Goal: Task Accomplishment & Management: Use online tool/utility

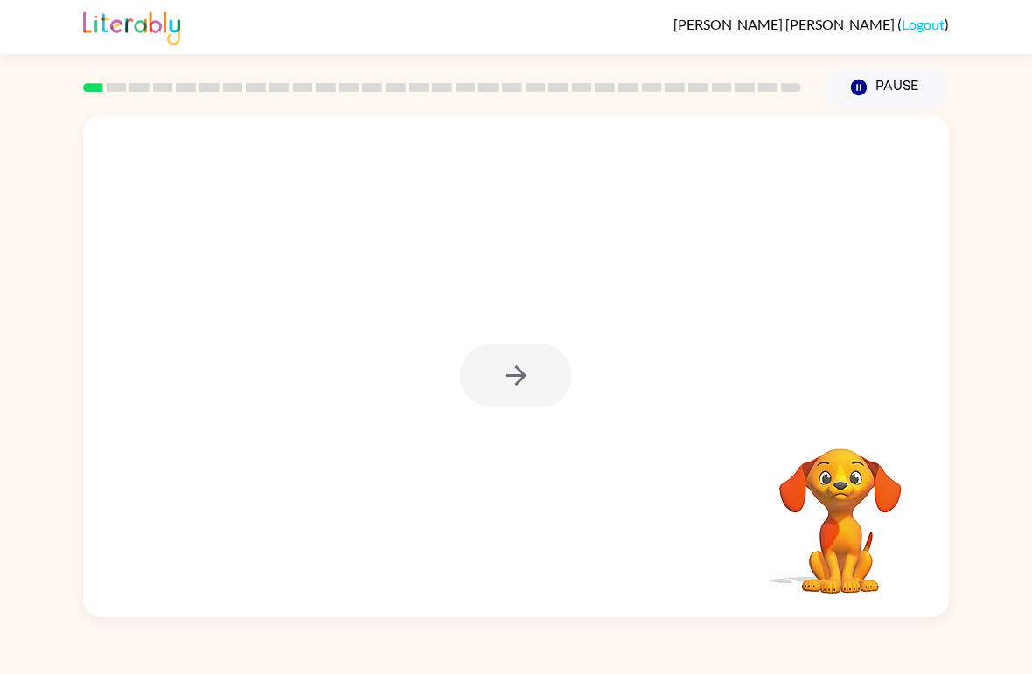
click at [533, 380] on div at bounding box center [516, 376] width 112 height 64
click at [537, 384] on button "button" at bounding box center [516, 376] width 112 height 64
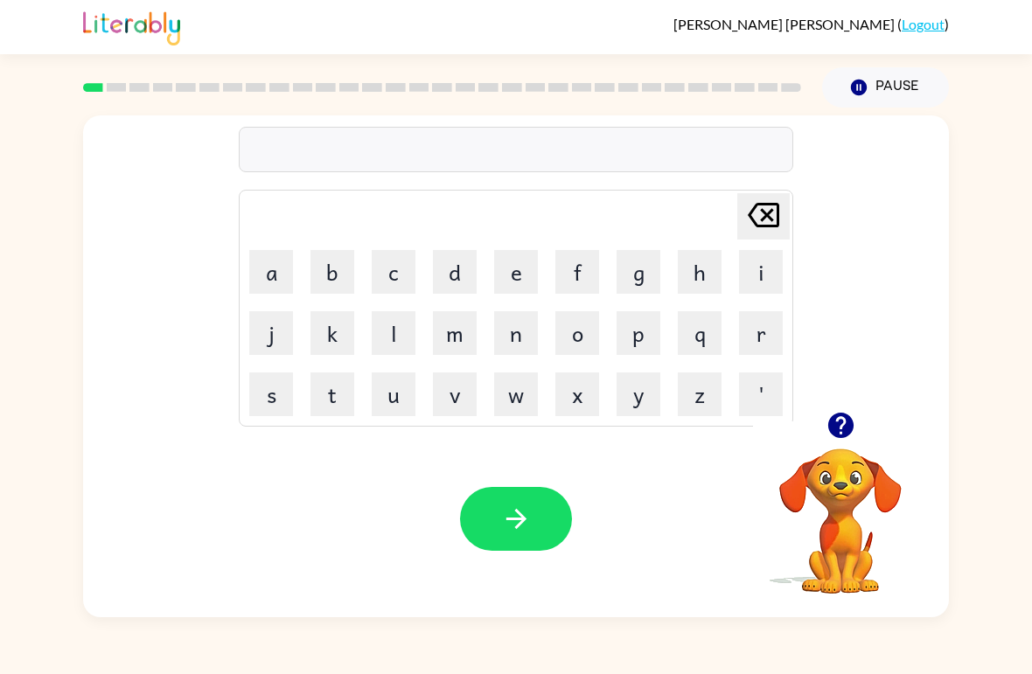
click at [763, 337] on button "r" at bounding box center [761, 333] width 44 height 44
click at [385, 406] on button "u" at bounding box center [394, 395] width 44 height 44
click at [331, 266] on button "b" at bounding box center [332, 272] width 44 height 44
click at [544, 518] on button "button" at bounding box center [516, 519] width 112 height 64
click at [457, 343] on button "m" at bounding box center [455, 333] width 44 height 44
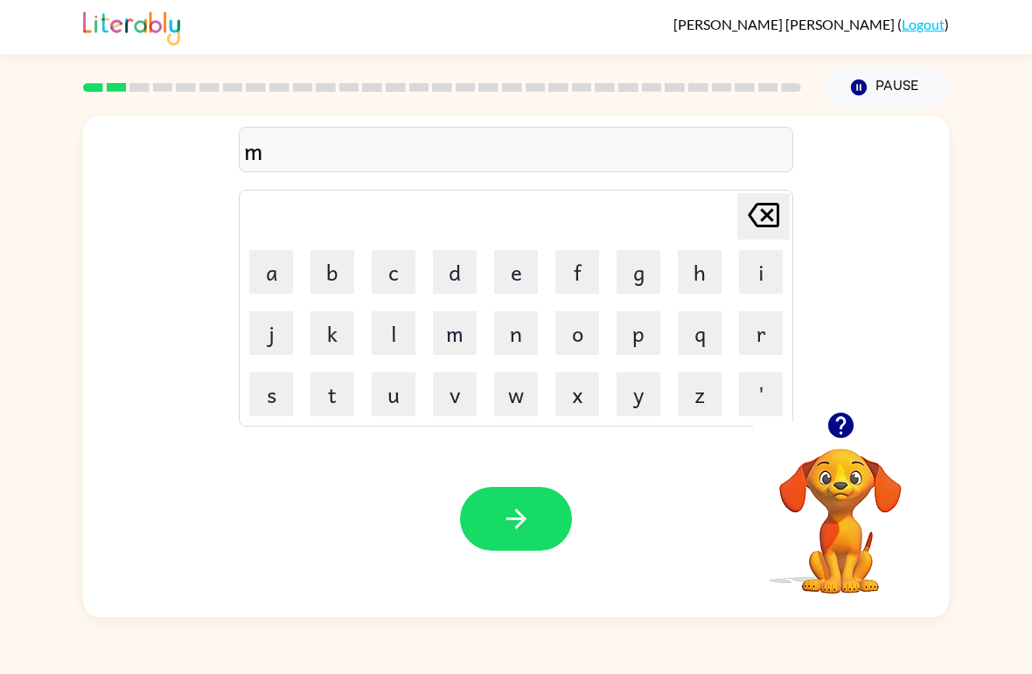
click at [395, 405] on button "u" at bounding box center [394, 395] width 44 height 44
click at [574, 340] on button "o" at bounding box center [577, 333] width 44 height 44
click at [689, 262] on button "h" at bounding box center [700, 272] width 44 height 44
click at [498, 522] on button "button" at bounding box center [516, 519] width 112 height 64
click at [455, 261] on button "d" at bounding box center [455, 272] width 44 height 44
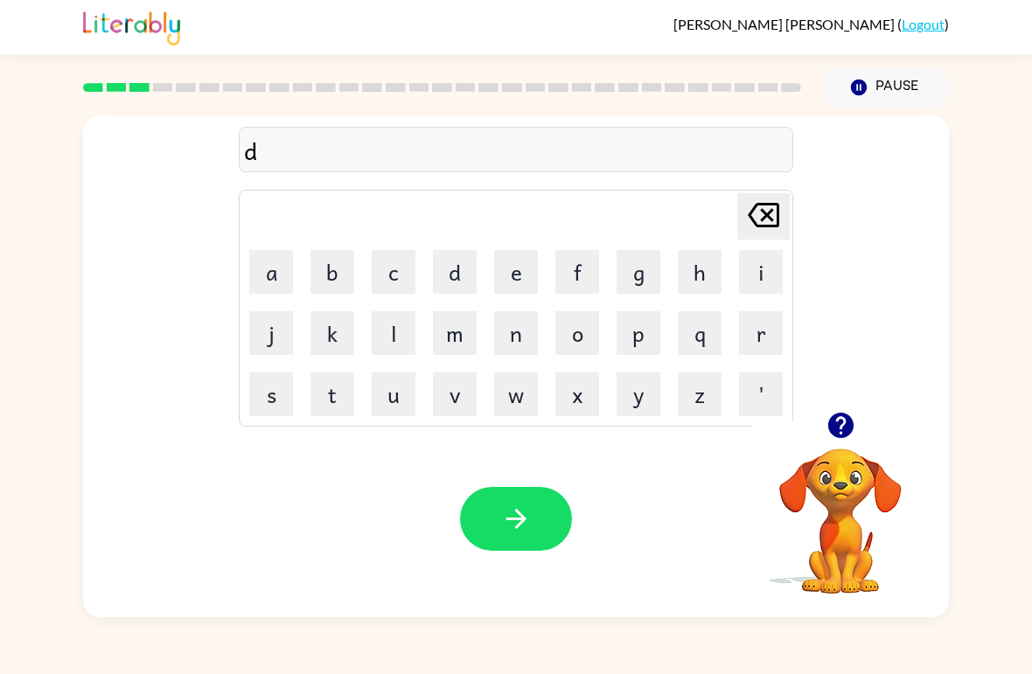
click at [533, 259] on button "e" at bounding box center [516, 272] width 44 height 44
click at [516, 340] on button "n" at bounding box center [516, 333] width 44 height 44
click at [520, 514] on icon "button" at bounding box center [516, 519] width 20 height 20
click at [256, 407] on button "s" at bounding box center [271, 395] width 44 height 44
click at [623, 338] on button "p" at bounding box center [639, 333] width 44 height 44
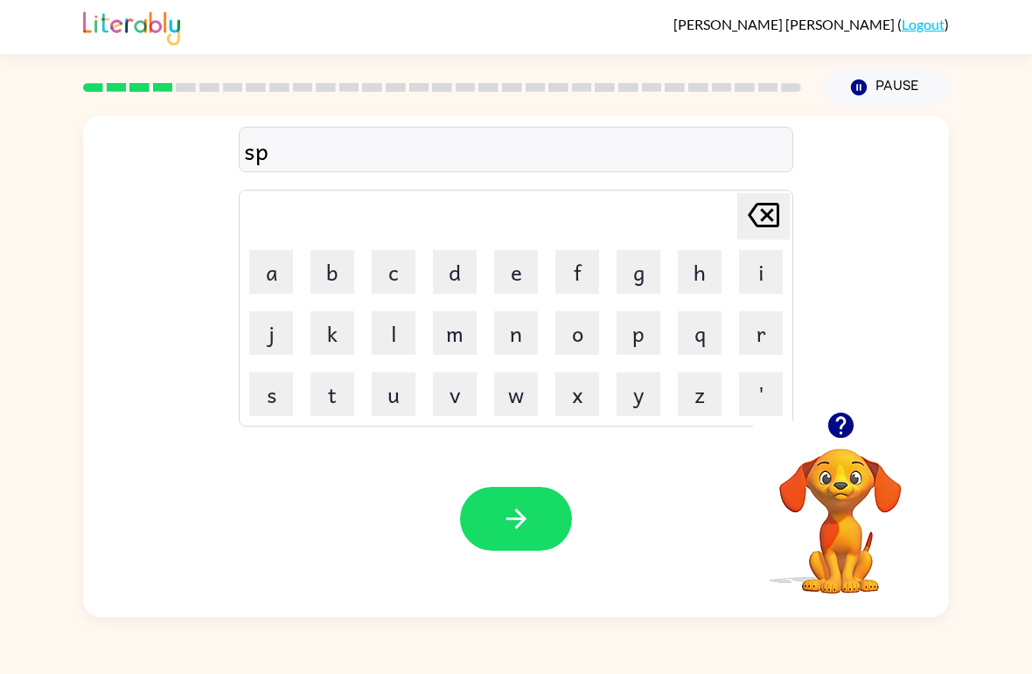
click at [580, 331] on button "o" at bounding box center [577, 333] width 44 height 44
click at [317, 410] on button "t" at bounding box center [332, 395] width 44 height 44
click at [543, 531] on button "button" at bounding box center [516, 519] width 112 height 64
click at [833, 421] on icon "button" at bounding box center [839, 425] width 25 height 25
click at [268, 415] on button "s" at bounding box center [271, 395] width 44 height 44
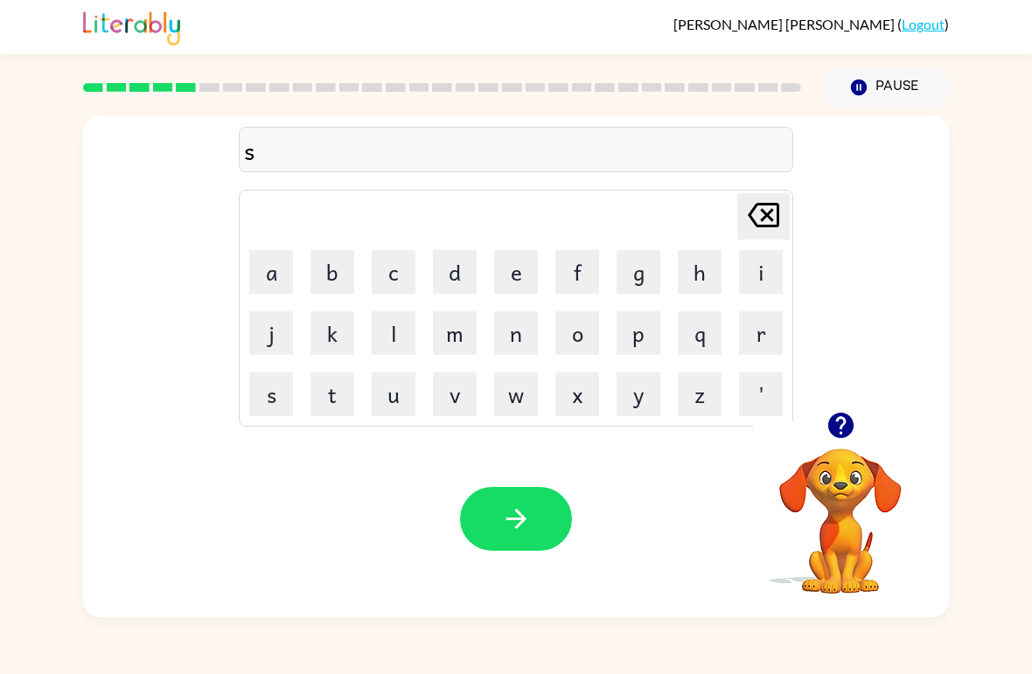
click at [523, 412] on button "w" at bounding box center [516, 395] width 44 height 44
click at [516, 275] on button "e" at bounding box center [516, 272] width 44 height 44
click at [638, 338] on button "p" at bounding box center [639, 333] width 44 height 44
click at [339, 397] on button "t" at bounding box center [332, 395] width 44 height 44
click at [522, 522] on icon "button" at bounding box center [516, 519] width 20 height 20
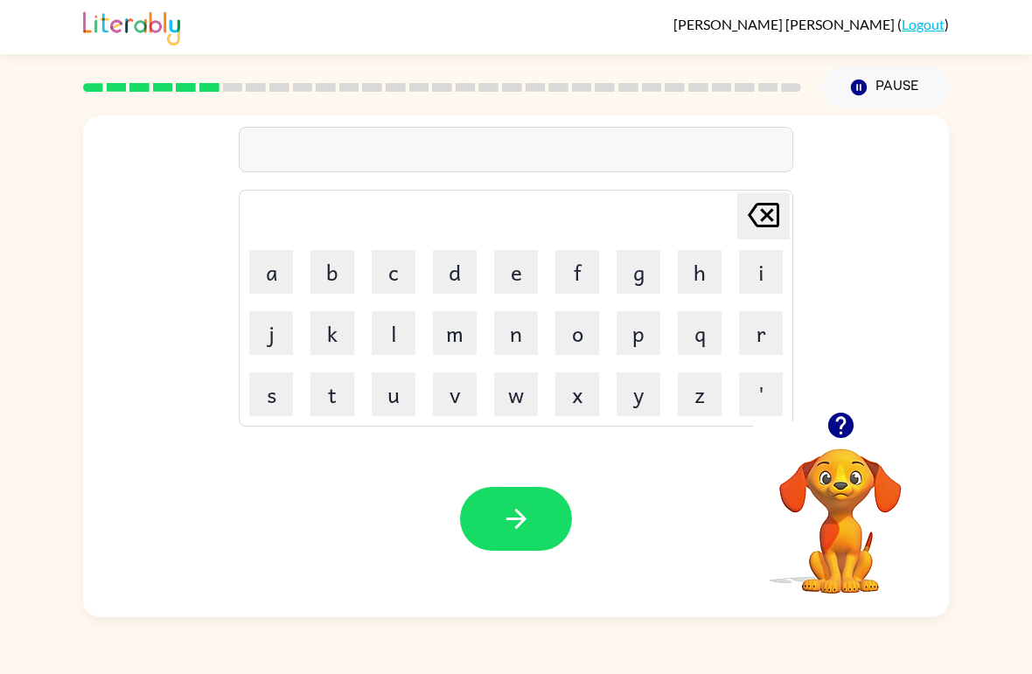
click at [640, 339] on button "p" at bounding box center [639, 333] width 44 height 44
click at [757, 284] on button "i" at bounding box center [761, 272] width 44 height 44
click at [516, 271] on button "e" at bounding box center [516, 272] width 44 height 44
click at [505, 517] on icon "button" at bounding box center [516, 519] width 31 height 31
click at [404, 274] on button "c" at bounding box center [394, 272] width 44 height 44
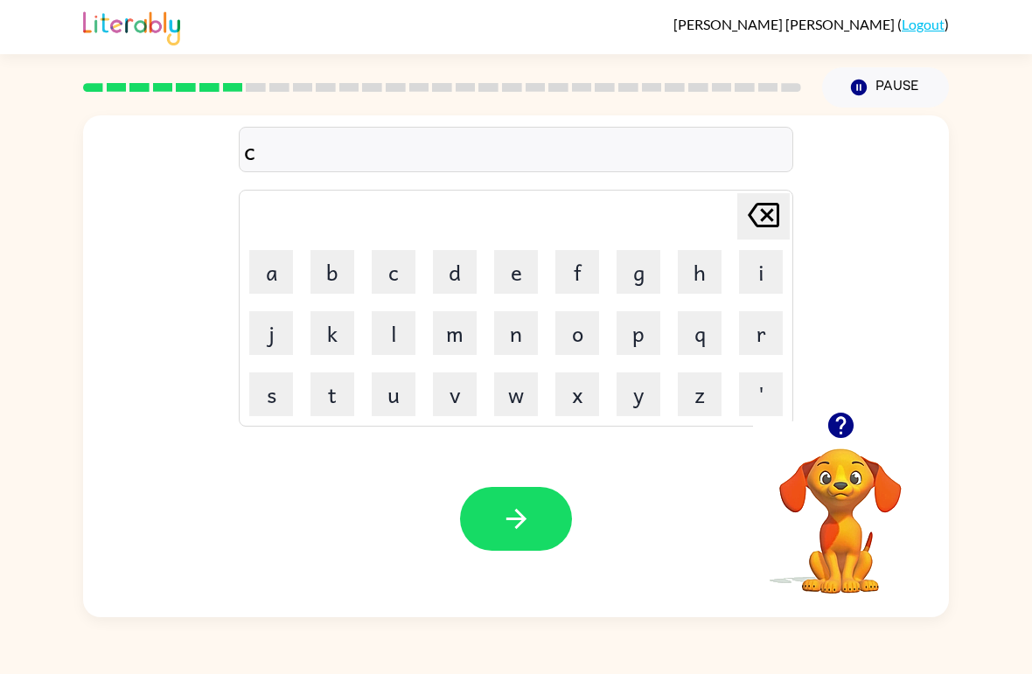
click at [285, 269] on button "a" at bounding box center [271, 272] width 44 height 44
click at [521, 338] on button "n" at bounding box center [516, 333] width 44 height 44
click at [464, 266] on button "d" at bounding box center [455, 272] width 44 height 44
click at [506, 283] on button "e" at bounding box center [516, 272] width 44 height 44
click at [395, 326] on button "l" at bounding box center [394, 333] width 44 height 44
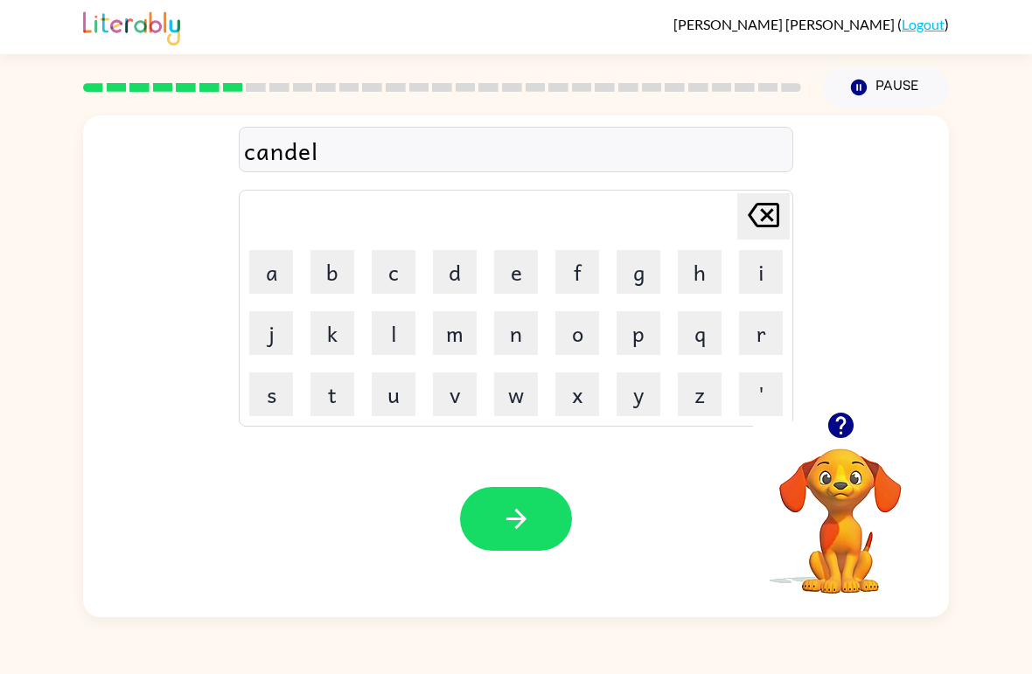
click at [547, 507] on button "button" at bounding box center [516, 519] width 112 height 64
click at [335, 280] on button "b" at bounding box center [332, 272] width 44 height 44
click at [267, 263] on button "a" at bounding box center [271, 272] width 44 height 44
click at [317, 393] on button "t" at bounding box center [332, 395] width 44 height 44
click at [720, 268] on button "h" at bounding box center [700, 272] width 44 height 44
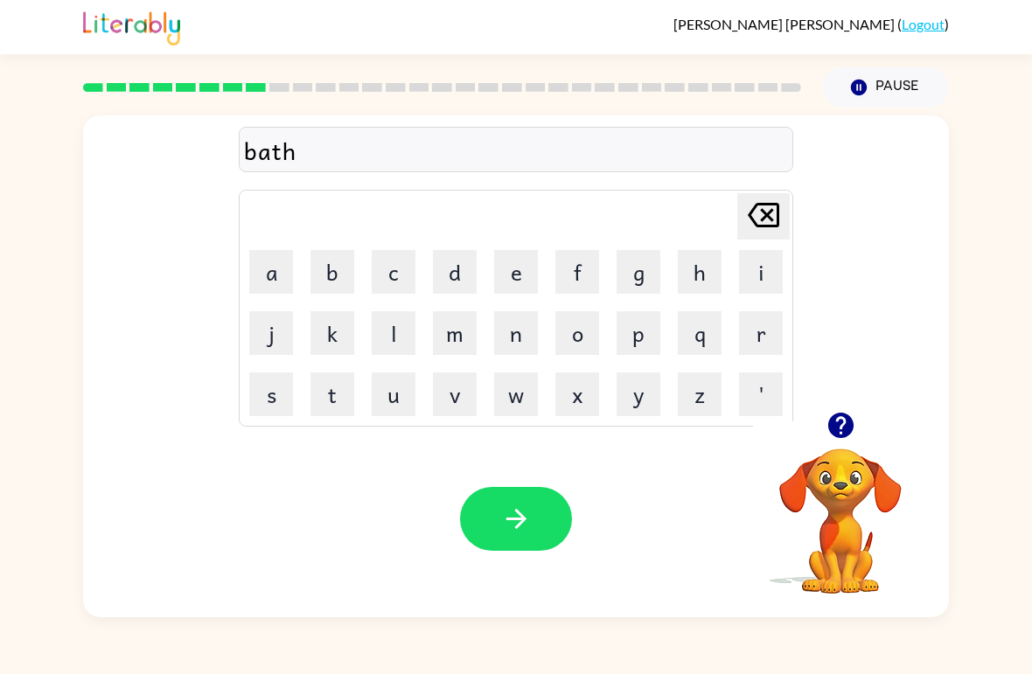
click at [525, 518] on icon "button" at bounding box center [516, 519] width 31 height 31
click at [398, 277] on button "c" at bounding box center [394, 272] width 44 height 44
click at [390, 339] on button "l" at bounding box center [394, 333] width 44 height 44
click at [571, 327] on button "o" at bounding box center [577, 333] width 44 height 44
click at [510, 394] on button "w" at bounding box center [516, 395] width 44 height 44
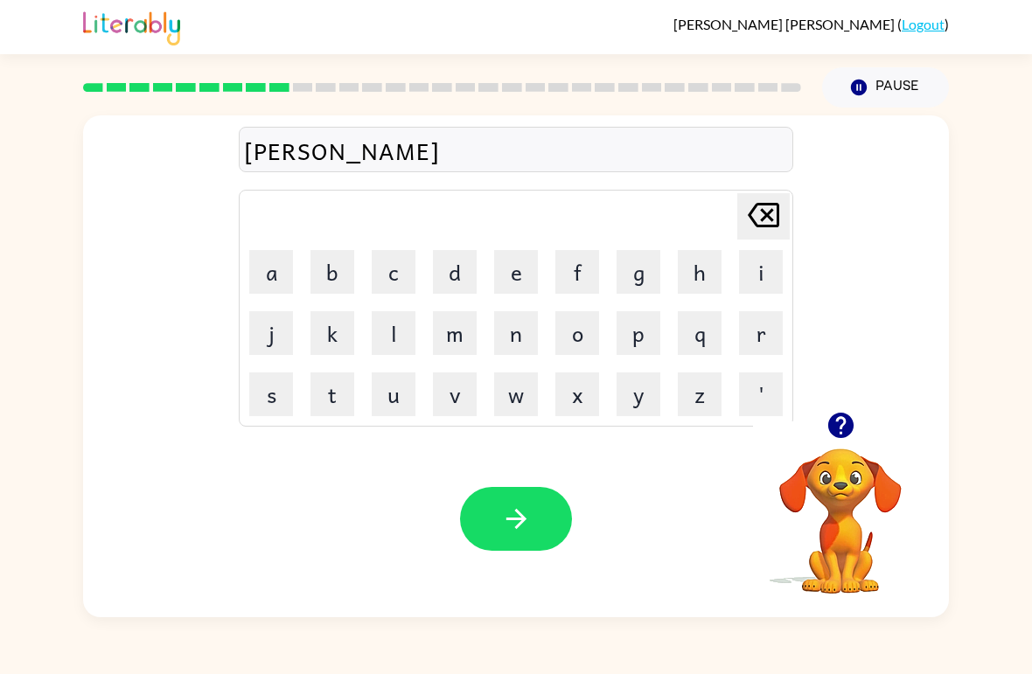
click at [520, 331] on button "n" at bounding box center [516, 333] width 44 height 44
click at [495, 513] on button "button" at bounding box center [516, 519] width 112 height 64
click at [272, 399] on button "s" at bounding box center [271, 395] width 44 height 44
click at [708, 271] on button "h" at bounding box center [700, 272] width 44 height 44
click at [402, 257] on button "c" at bounding box center [394, 272] width 44 height 44
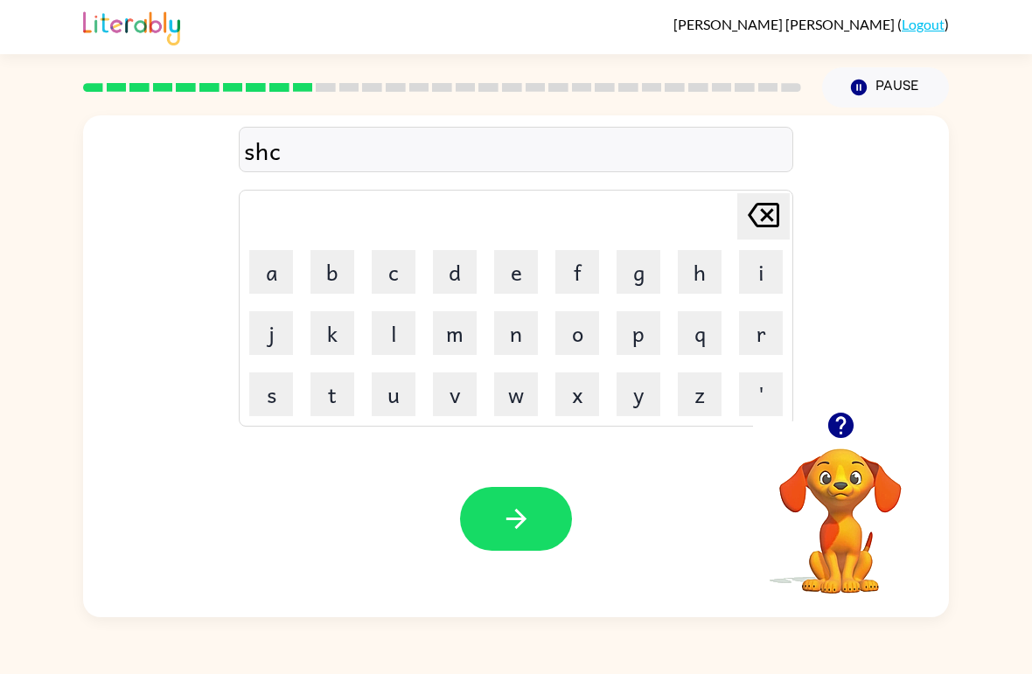
click at [770, 205] on icon at bounding box center [763, 215] width 31 height 24
click at [581, 340] on button "o" at bounding box center [577, 333] width 44 height 44
click at [383, 269] on button "c" at bounding box center [394, 272] width 44 height 44
click at [783, 219] on icon "[PERSON_NAME] last character input" at bounding box center [764, 215] width 42 height 42
click at [350, 323] on button "k" at bounding box center [332, 333] width 44 height 44
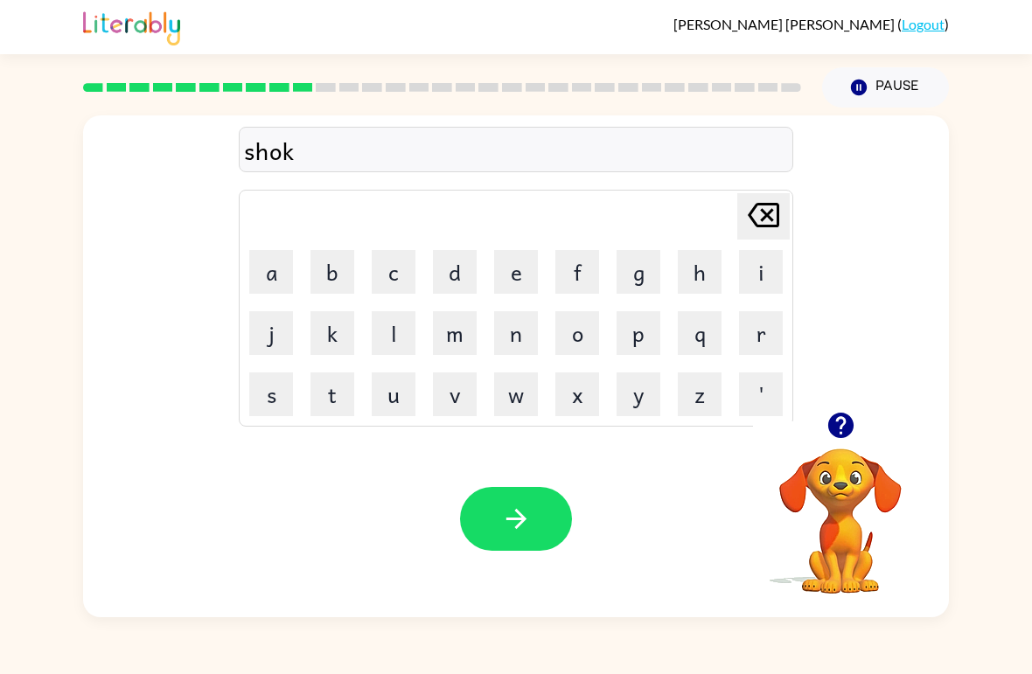
click at [387, 268] on button "c" at bounding box center [394, 272] width 44 height 44
click at [325, 344] on button "k" at bounding box center [332, 333] width 44 height 44
click at [753, 212] on icon at bounding box center [763, 215] width 31 height 24
click at [749, 234] on icon "[PERSON_NAME] last character input" at bounding box center [764, 215] width 42 height 42
click at [759, 210] on icon "[PERSON_NAME] last character input" at bounding box center [764, 215] width 42 height 42
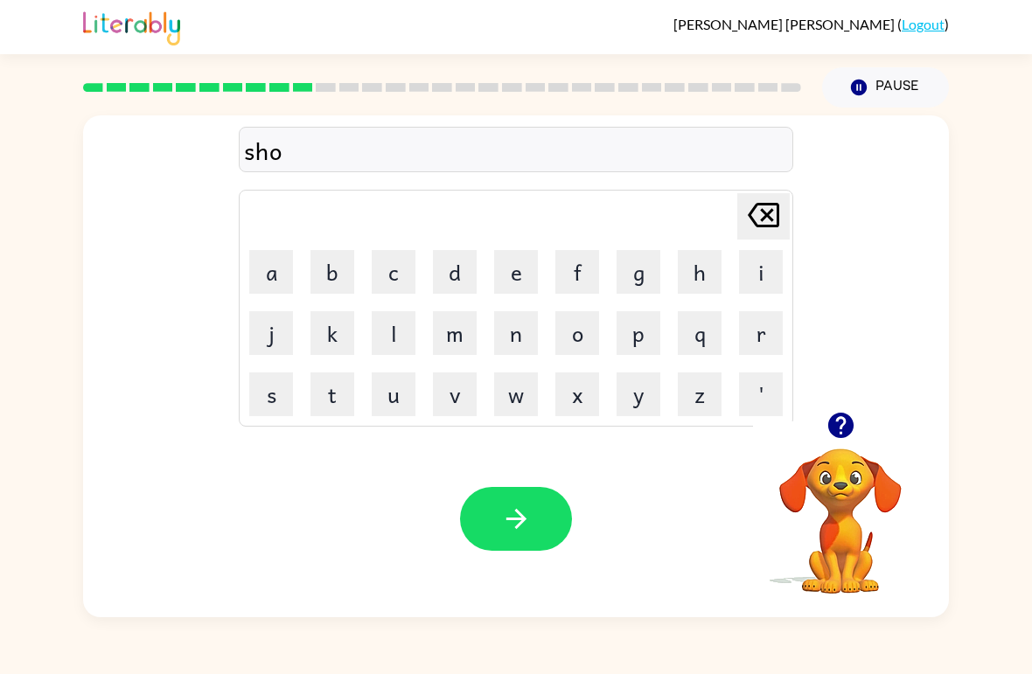
click at [404, 279] on button "c" at bounding box center [394, 272] width 44 height 44
click at [331, 338] on button "k" at bounding box center [332, 333] width 44 height 44
click at [534, 524] on button "button" at bounding box center [516, 519] width 112 height 64
click at [638, 275] on button "g" at bounding box center [639, 272] width 44 height 44
click at [269, 271] on button "a" at bounding box center [271, 272] width 44 height 44
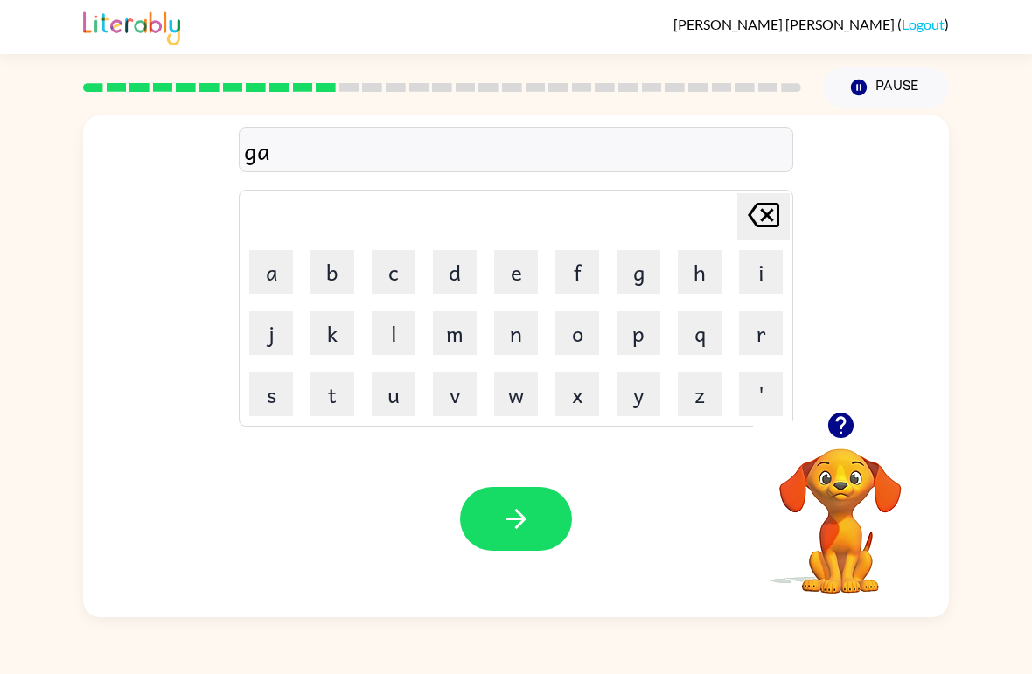
click at [712, 403] on button "z" at bounding box center [700, 395] width 44 height 44
click at [499, 275] on button "e" at bounding box center [516, 272] width 44 height 44
click at [517, 524] on icon "button" at bounding box center [516, 519] width 31 height 31
click at [519, 269] on button "e" at bounding box center [516, 272] width 44 height 44
click at [577, 401] on button "x" at bounding box center [577, 395] width 44 height 44
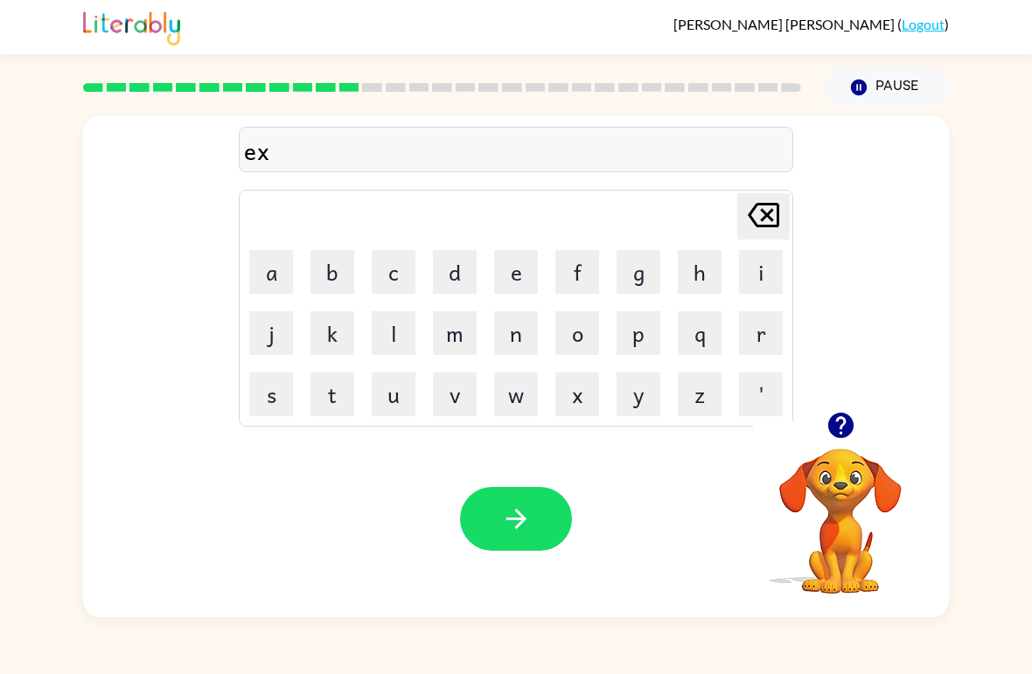
click at [635, 336] on button "p" at bounding box center [639, 333] width 44 height 44
click at [401, 332] on button "l" at bounding box center [394, 333] width 44 height 44
click at [591, 338] on button "o" at bounding box center [577, 333] width 44 height 44
click at [450, 267] on button "d" at bounding box center [455, 272] width 44 height 44
click at [506, 284] on button "e" at bounding box center [516, 272] width 44 height 44
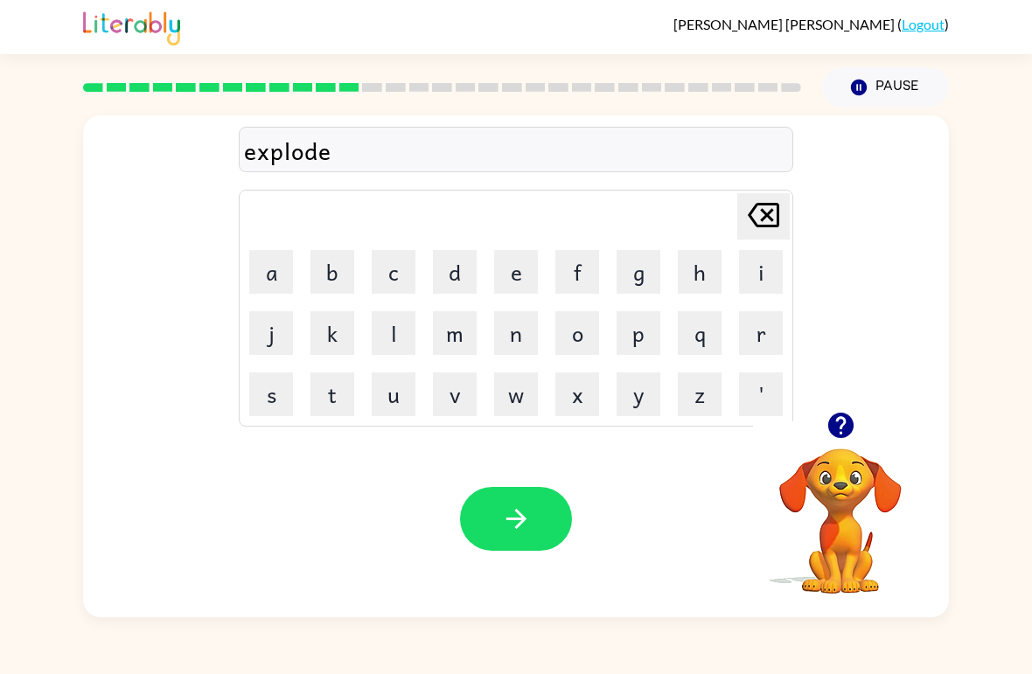
click at [535, 513] on button "button" at bounding box center [516, 519] width 112 height 64
click at [270, 408] on button "s" at bounding box center [271, 395] width 44 height 44
click at [505, 402] on button "w" at bounding box center [516, 395] width 44 height 44
click at [510, 279] on button "e" at bounding box center [516, 272] width 44 height 44
click at [269, 270] on button "a" at bounding box center [271, 272] width 44 height 44
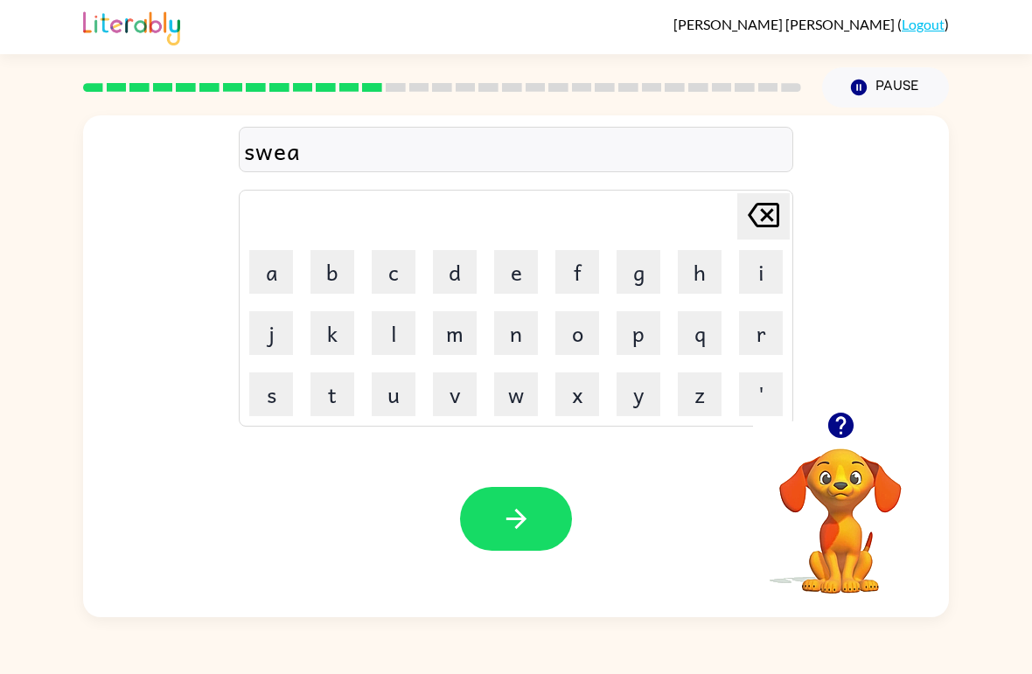
click at [324, 384] on button "t" at bounding box center [332, 395] width 44 height 44
click at [513, 338] on button "n" at bounding box center [516, 333] width 44 height 44
click at [746, 264] on button "i" at bounding box center [761, 272] width 44 height 44
click at [274, 414] on button "s" at bounding box center [271, 395] width 44 height 44
click at [501, 491] on button "button" at bounding box center [516, 519] width 112 height 64
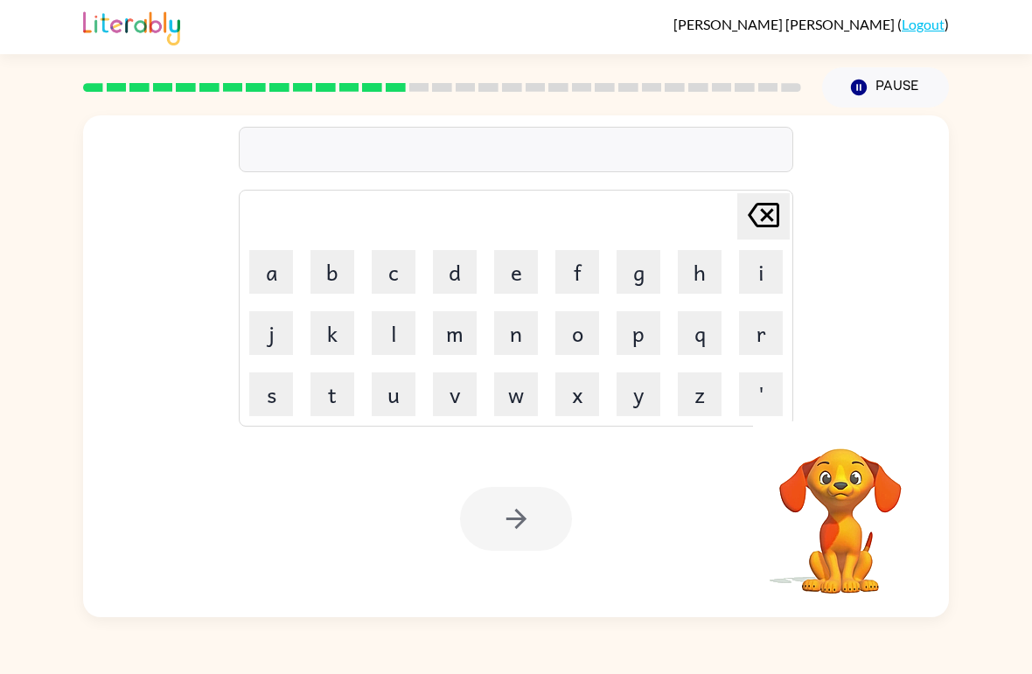
click at [711, 268] on button "h" at bounding box center [700, 272] width 44 height 44
click at [763, 268] on button "i" at bounding box center [761, 272] width 44 height 44
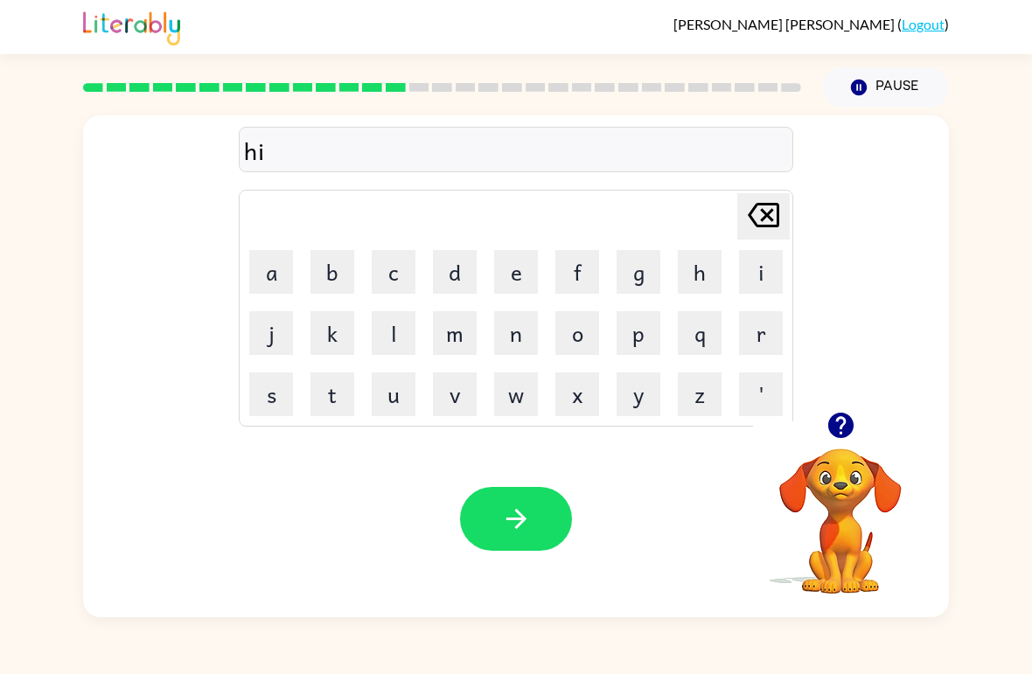
click at [642, 329] on button "p" at bounding box center [639, 333] width 44 height 44
click at [580, 342] on button "o" at bounding box center [577, 333] width 44 height 44
click at [526, 511] on icon "button" at bounding box center [516, 519] width 31 height 31
click at [568, 280] on button "f" at bounding box center [577, 272] width 44 height 44
click at [594, 339] on button "o" at bounding box center [577, 333] width 44 height 44
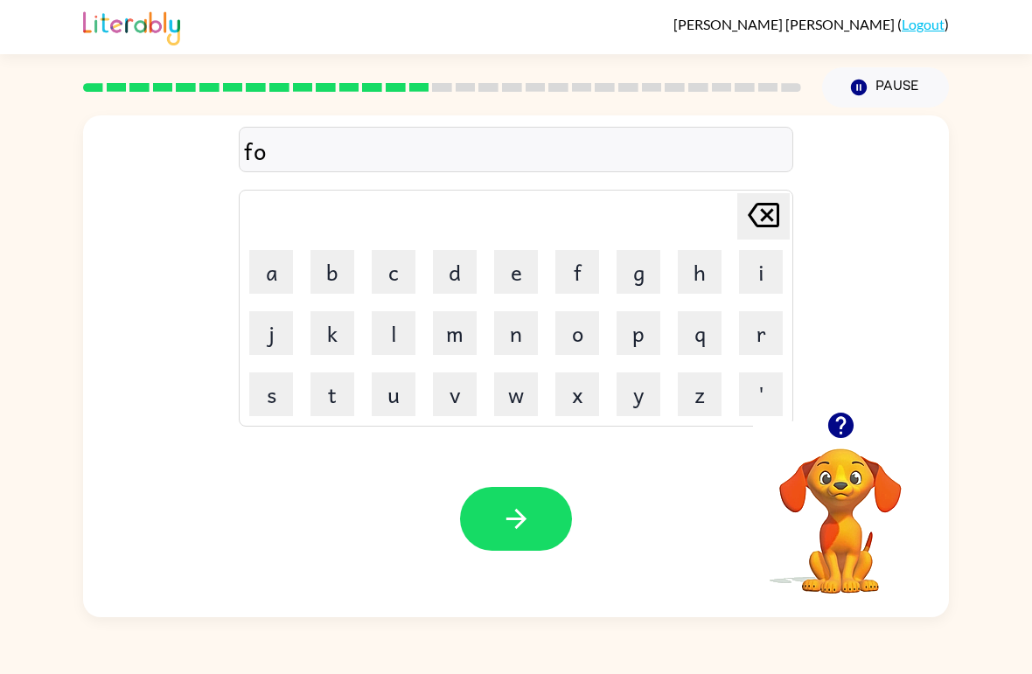
click at [759, 334] on button "r" at bounding box center [761, 333] width 44 height 44
click at [346, 340] on button "k" at bounding box center [332, 333] width 44 height 44
click at [514, 527] on icon "button" at bounding box center [516, 519] width 31 height 31
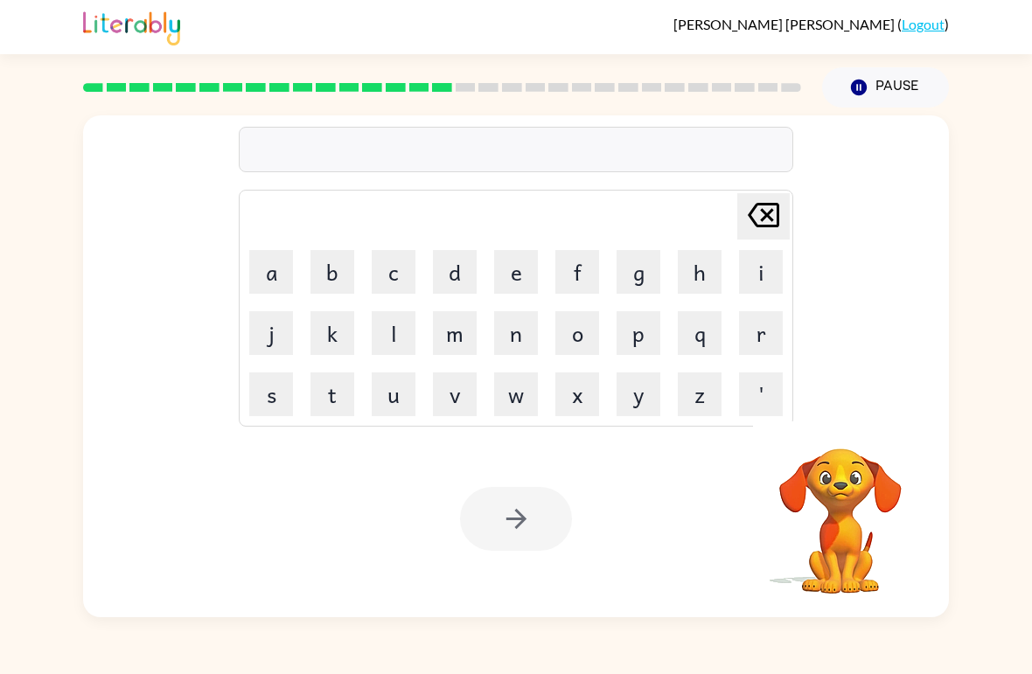
click at [524, 406] on button "w" at bounding box center [516, 395] width 44 height 44
click at [519, 274] on button "e" at bounding box center [516, 272] width 44 height 44
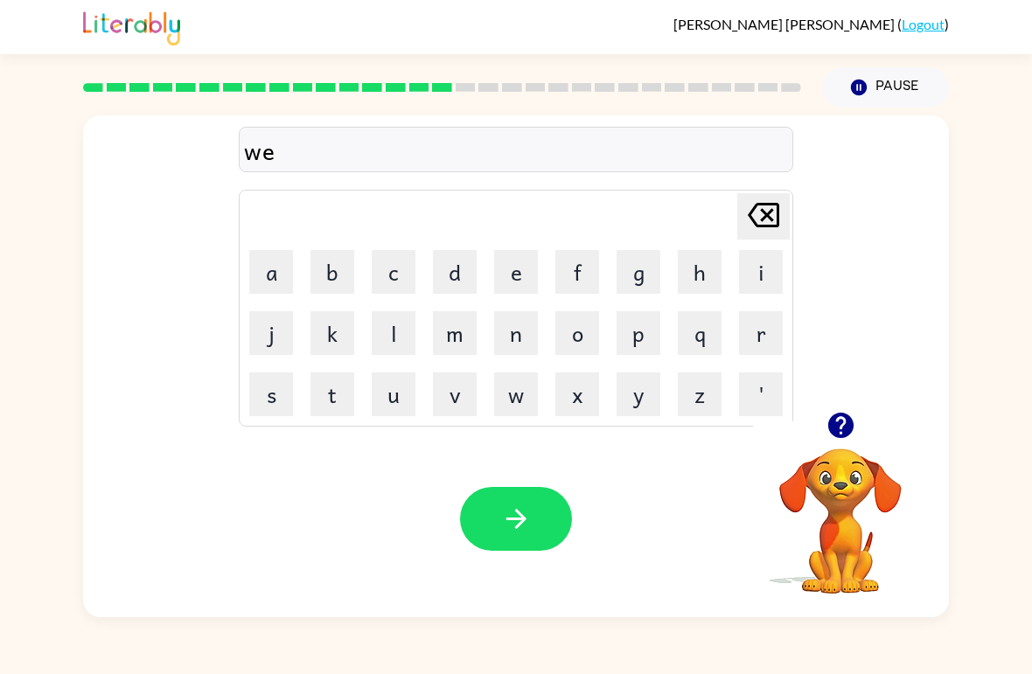
click at [318, 265] on button "b" at bounding box center [332, 272] width 44 height 44
click at [517, 529] on icon "button" at bounding box center [516, 519] width 20 height 20
click at [276, 401] on button "s" at bounding box center [271, 395] width 44 height 44
click at [384, 332] on button "l" at bounding box center [394, 333] width 44 height 44
click at [633, 338] on button "p" at bounding box center [639, 333] width 44 height 44
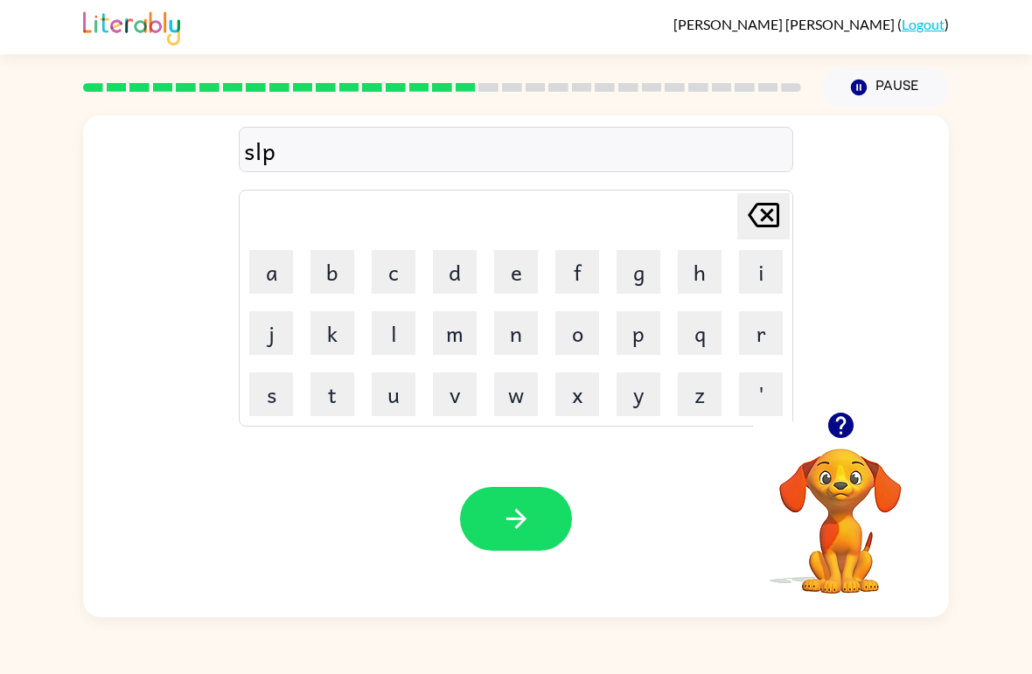
click at [756, 212] on icon "[PERSON_NAME] last character input" at bounding box center [764, 215] width 42 height 42
click at [517, 269] on button "e" at bounding box center [516, 272] width 44 height 44
click at [645, 329] on button "p" at bounding box center [639, 333] width 44 height 44
click at [512, 283] on button "e" at bounding box center [516, 272] width 44 height 44
click at [466, 272] on button "d" at bounding box center [455, 272] width 44 height 44
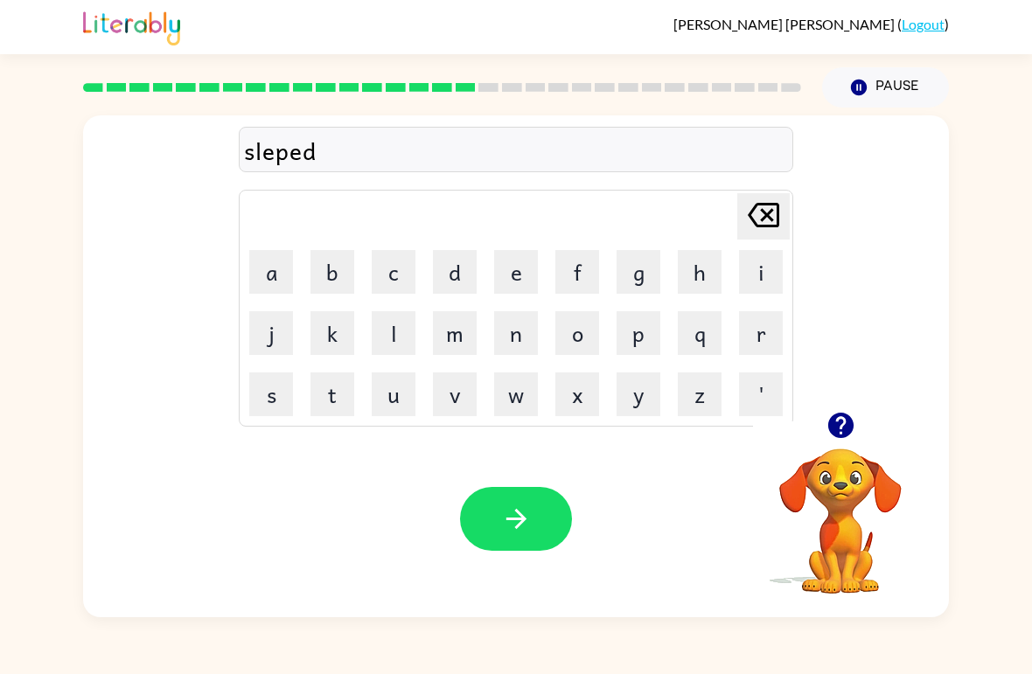
click at [523, 513] on icon "button" at bounding box center [516, 519] width 31 height 31
click at [712, 260] on button "h" at bounding box center [700, 272] width 44 height 44
click at [272, 275] on button "a" at bounding box center [271, 272] width 44 height 44
click at [771, 342] on button "r" at bounding box center [761, 333] width 44 height 44
click at [460, 263] on button "d" at bounding box center [455, 272] width 44 height 44
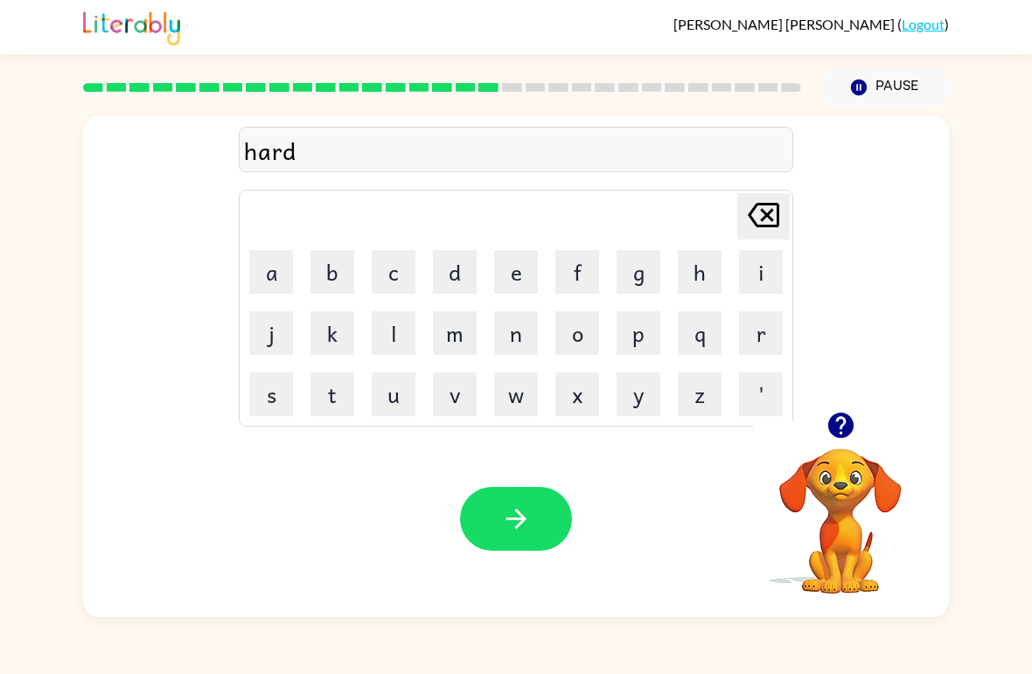
click at [525, 522] on icon "button" at bounding box center [516, 519] width 31 height 31
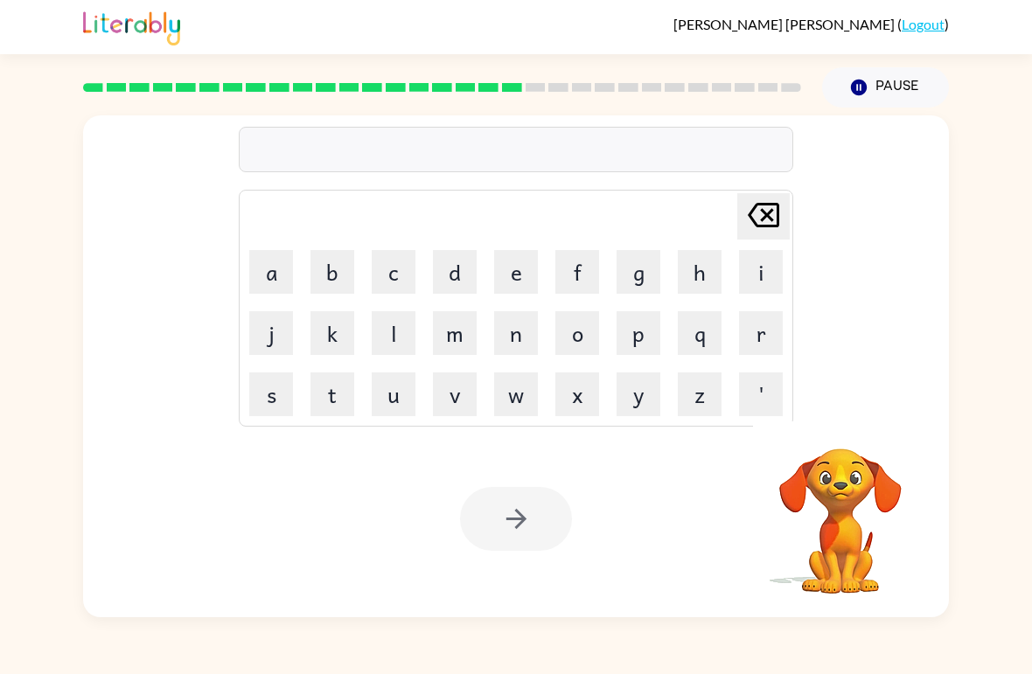
click at [748, 330] on button "r" at bounding box center [761, 333] width 44 height 44
click at [566, 340] on button "o" at bounding box center [577, 333] width 44 height 44
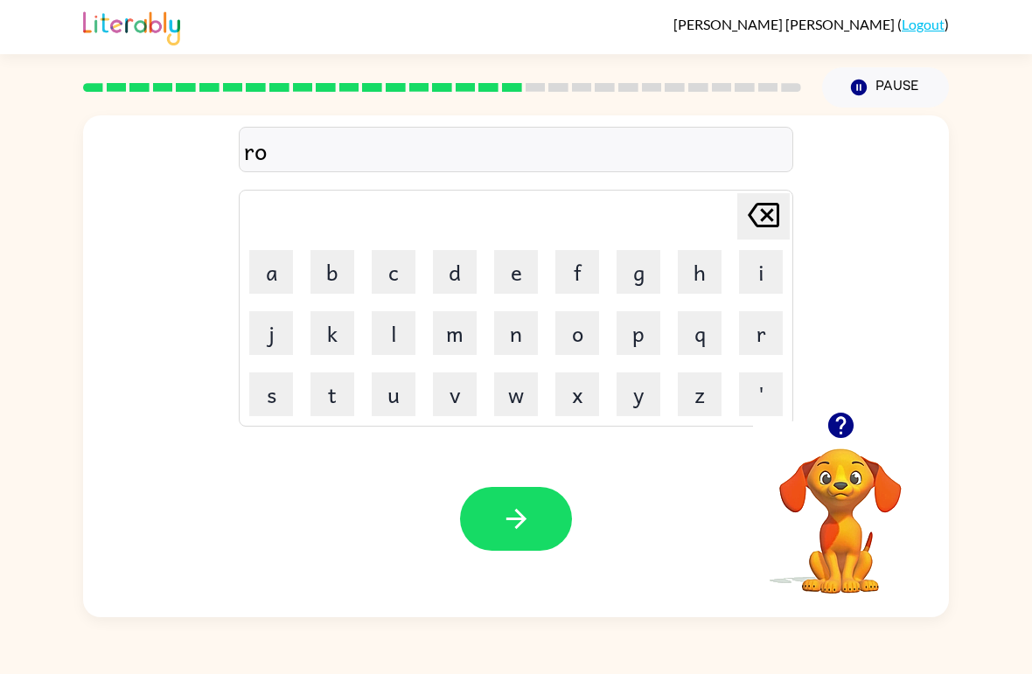
click at [461, 274] on button "d" at bounding box center [455, 272] width 44 height 44
click at [501, 518] on icon "button" at bounding box center [516, 519] width 31 height 31
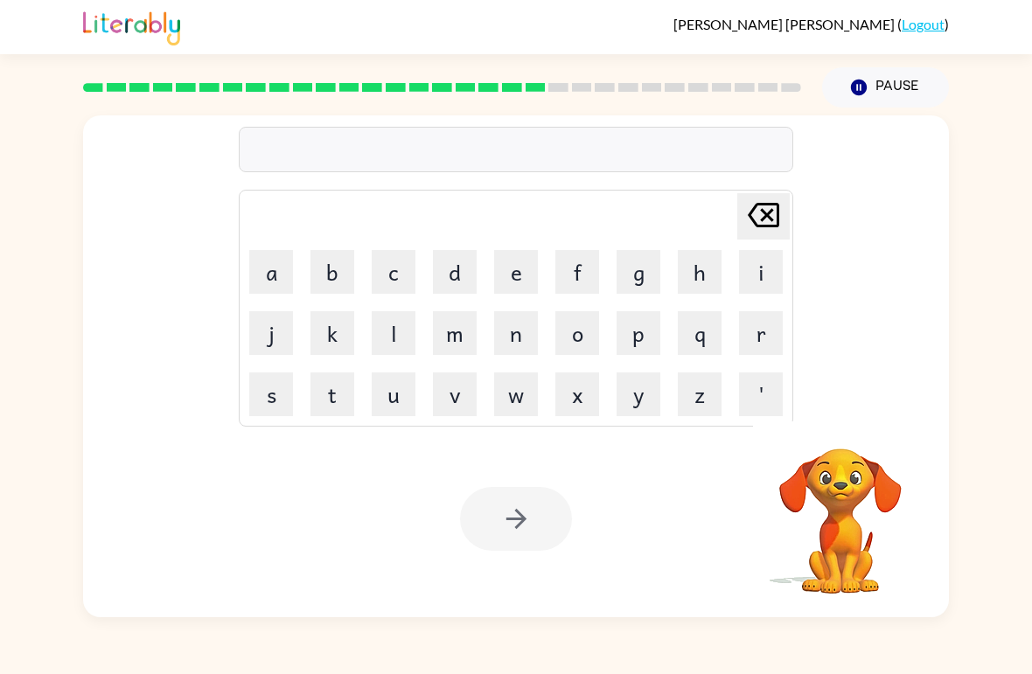
click at [520, 405] on button "w" at bounding box center [516, 395] width 44 height 44
click at [778, 332] on button "r" at bounding box center [761, 333] width 44 height 44
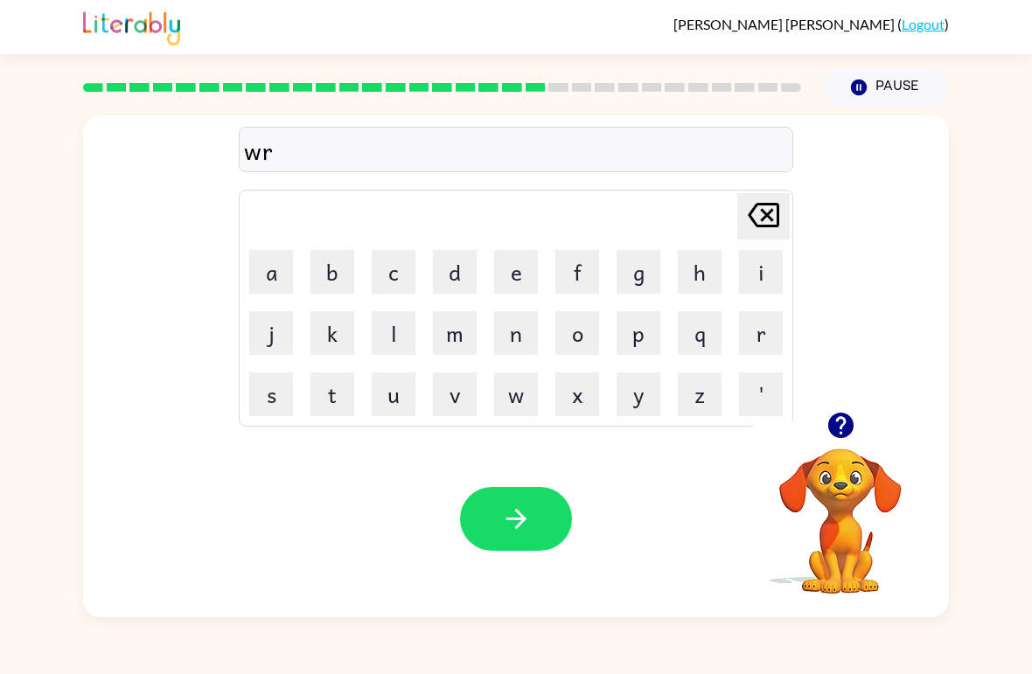
click at [510, 266] on button "e" at bounding box center [516, 272] width 44 height 44
click at [278, 400] on button "s" at bounding box center [271, 395] width 44 height 44
click at [331, 401] on button "t" at bounding box center [332, 395] width 44 height 44
click at [506, 270] on button "e" at bounding box center [516, 272] width 44 height 44
click at [443, 278] on button "d" at bounding box center [455, 272] width 44 height 44
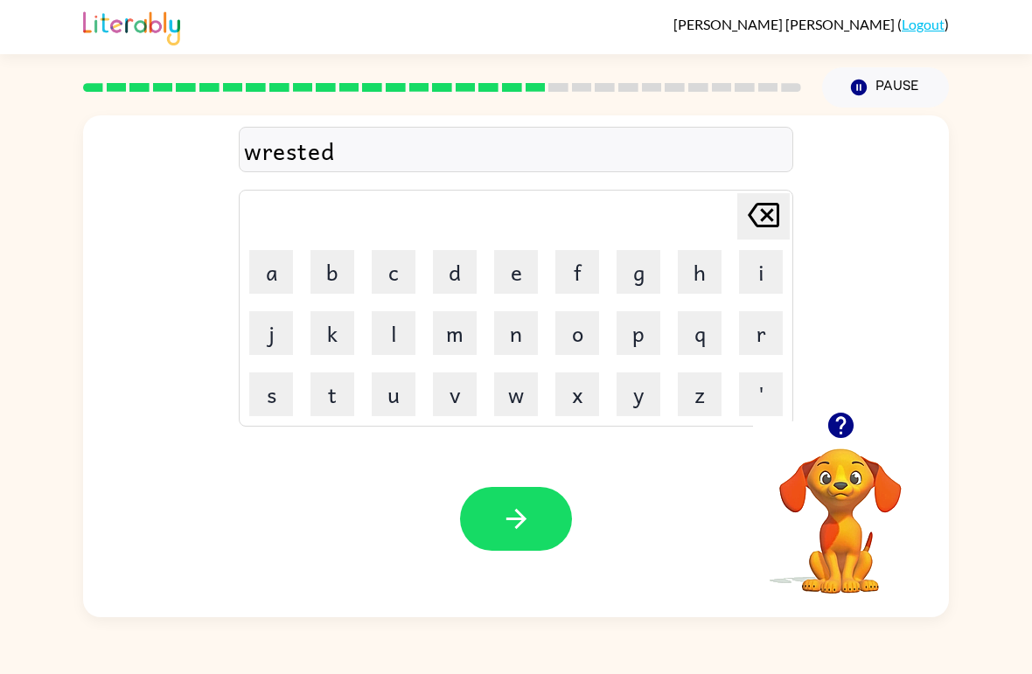
click at [529, 511] on icon "button" at bounding box center [516, 519] width 31 height 31
click at [521, 408] on button "w" at bounding box center [516, 395] width 44 height 44
click at [279, 268] on button "a" at bounding box center [271, 272] width 44 height 44
click at [387, 269] on button "c" at bounding box center [394, 272] width 44 height 44
click at [338, 332] on button "k" at bounding box center [332, 333] width 44 height 44
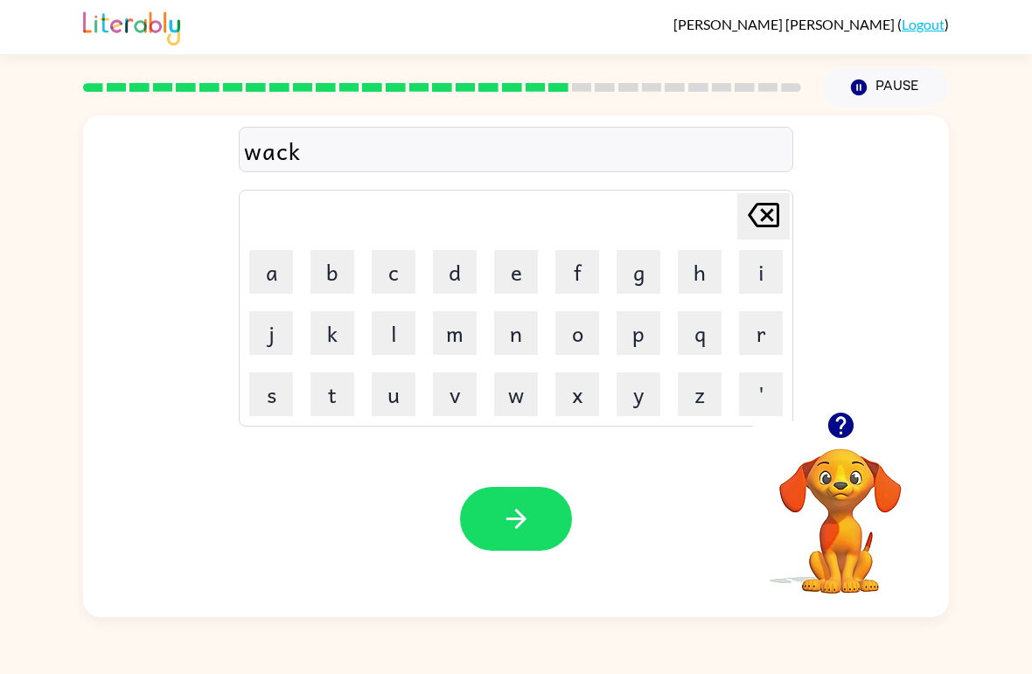
click at [514, 282] on button "e" at bounding box center [516, 272] width 44 height 44
click at [534, 503] on button "button" at bounding box center [516, 519] width 112 height 64
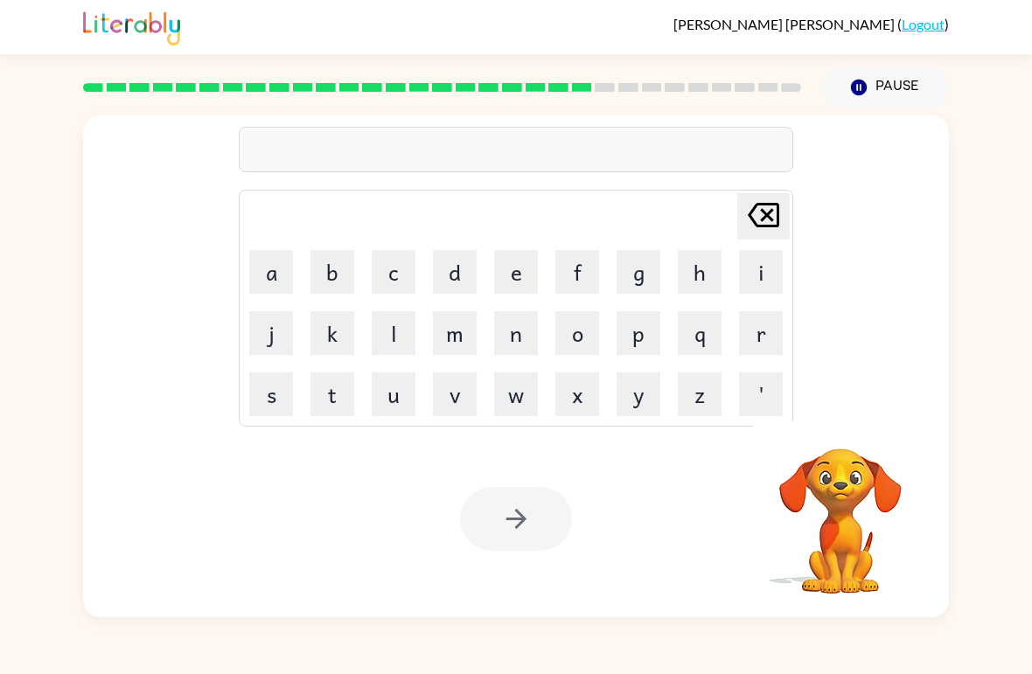
click at [279, 397] on button "s" at bounding box center [271, 395] width 44 height 44
click at [521, 330] on button "n" at bounding box center [516, 333] width 44 height 44
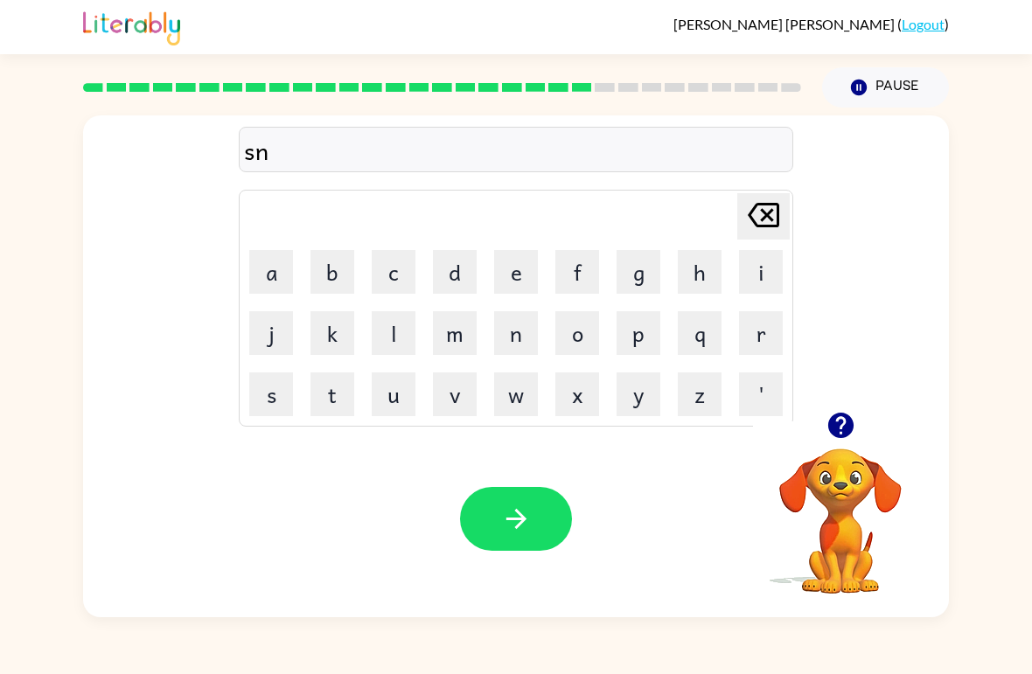
click at [573, 333] on button "o" at bounding box center [577, 333] width 44 height 44
click at [512, 400] on button "w" at bounding box center [516, 395] width 44 height 44
click at [461, 324] on button "m" at bounding box center [455, 333] width 44 height 44
click at [265, 271] on button "a" at bounding box center [271, 272] width 44 height 44
click at [525, 331] on button "n" at bounding box center [516, 333] width 44 height 44
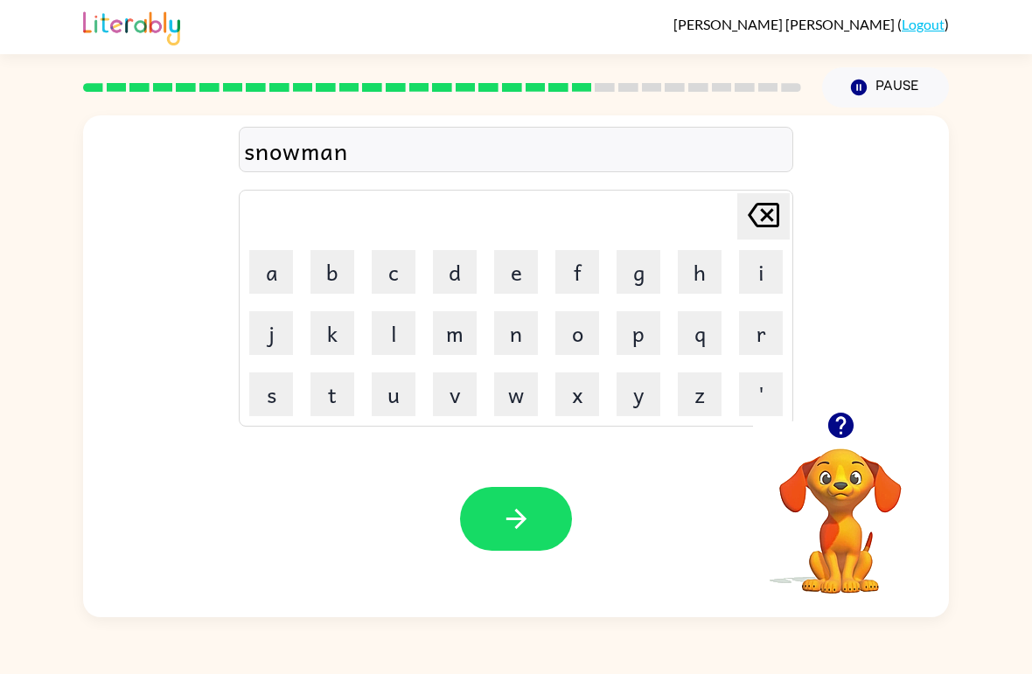
click at [554, 518] on button "button" at bounding box center [516, 519] width 112 height 64
click at [517, 407] on button "w" at bounding box center [516, 395] width 44 height 44
click at [779, 277] on button "i" at bounding box center [761, 272] width 44 height 44
click at [526, 345] on button "n" at bounding box center [516, 333] width 44 height 44
click at [353, 400] on button "t" at bounding box center [332, 395] width 44 height 44
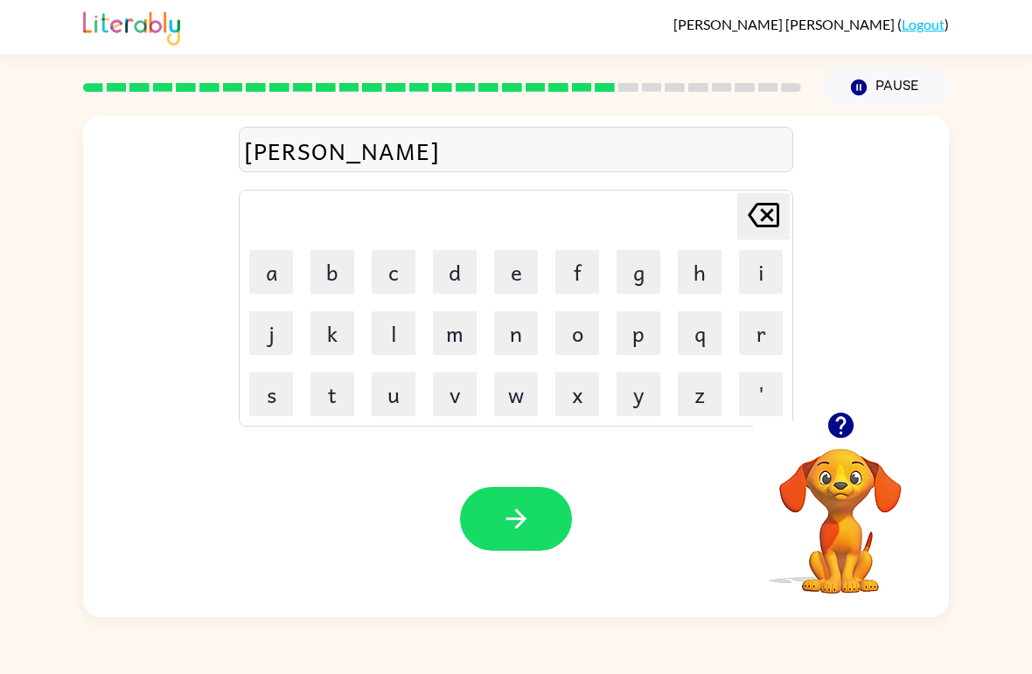
click at [507, 269] on button "e" at bounding box center [516, 272] width 44 height 44
click at [752, 327] on button "r" at bounding box center [761, 333] width 44 height 44
click at [538, 521] on button "button" at bounding box center [516, 519] width 112 height 64
click at [847, 418] on icon "button" at bounding box center [839, 425] width 25 height 25
click at [396, 281] on button "c" at bounding box center [394, 272] width 44 height 44
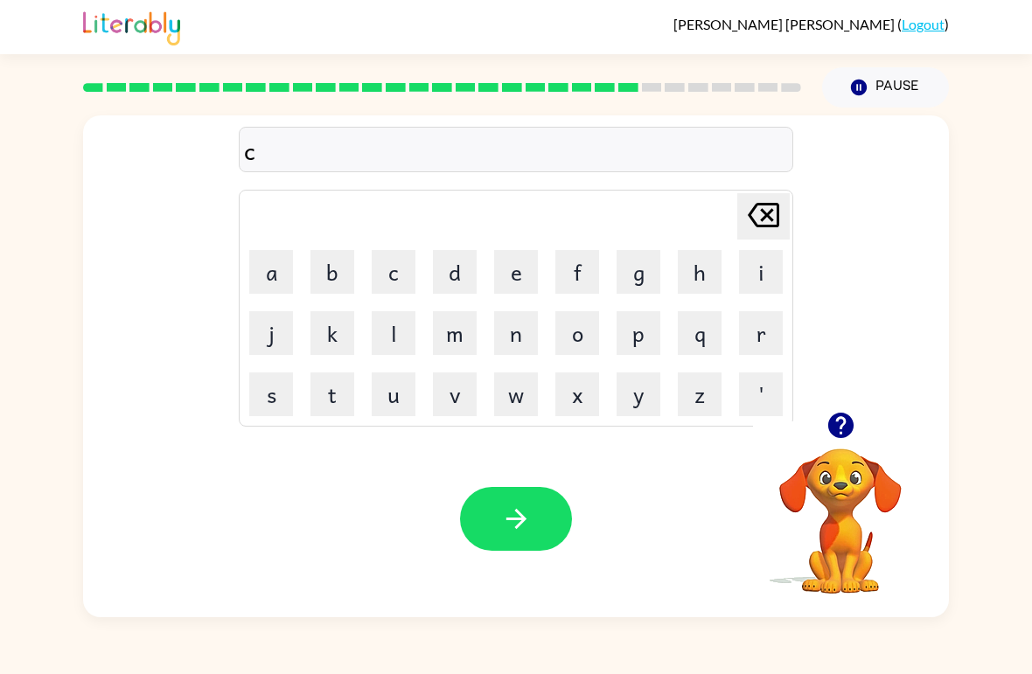
click at [692, 272] on button "h" at bounding box center [700, 272] width 44 height 44
click at [519, 270] on button "e" at bounding box center [516, 272] width 44 height 44
click at [276, 404] on button "s" at bounding box center [271, 395] width 44 height 44
click at [337, 401] on button "t" at bounding box center [332, 395] width 44 height 44
click at [504, 512] on icon "button" at bounding box center [516, 519] width 31 height 31
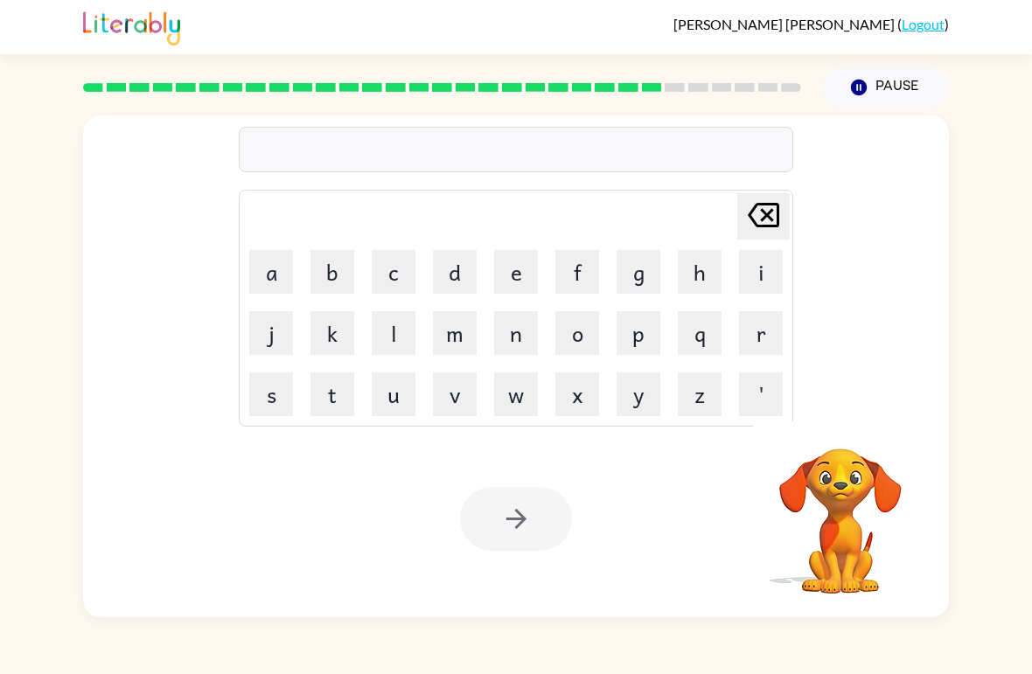
click at [266, 378] on button "s" at bounding box center [271, 395] width 44 height 44
click at [394, 406] on button "u" at bounding box center [394, 395] width 44 height 44
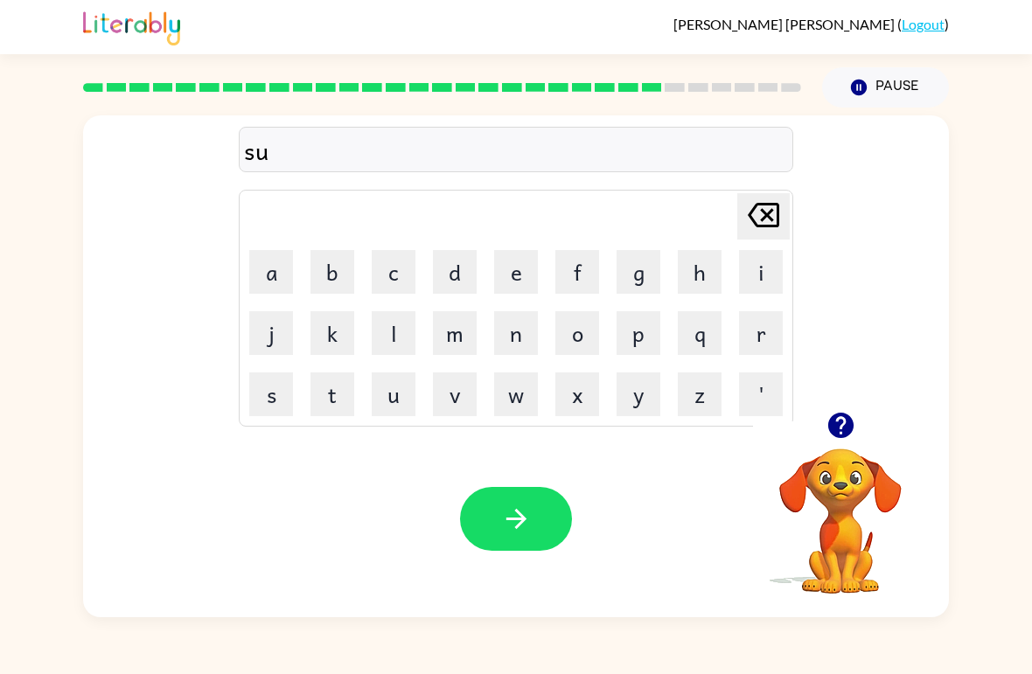
click at [450, 261] on button "d" at bounding box center [455, 272] width 44 height 44
click at [518, 270] on button "e" at bounding box center [516, 272] width 44 height 44
click at [525, 333] on button "n" at bounding box center [516, 333] width 44 height 44
click at [499, 512] on button "button" at bounding box center [516, 519] width 112 height 64
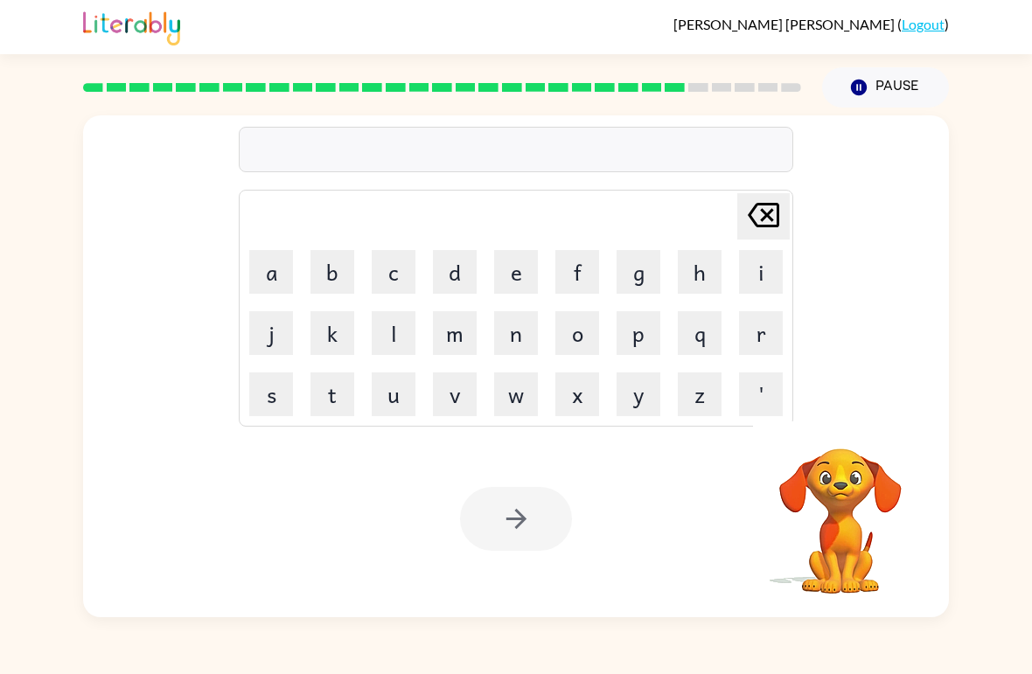
click at [396, 273] on button "c" at bounding box center [394, 272] width 44 height 44
click at [579, 334] on button "o" at bounding box center [577, 333] width 44 height 44
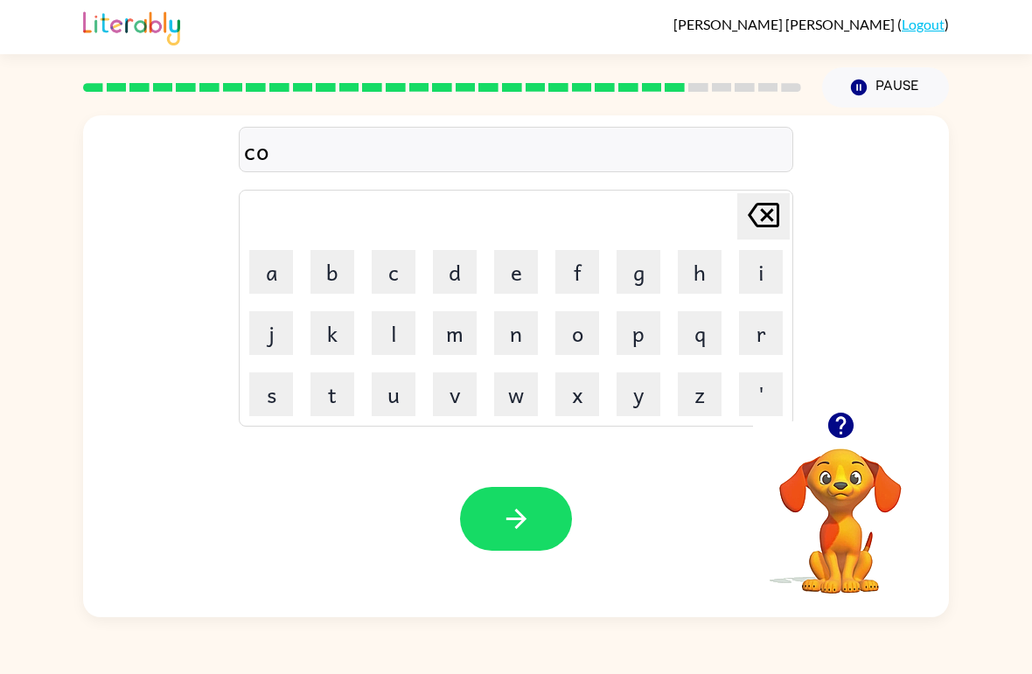
click at [513, 345] on button "n" at bounding box center [516, 333] width 44 height 44
click at [510, 275] on button "e" at bounding box center [516, 272] width 44 height 44
click at [495, 531] on button "button" at bounding box center [516, 519] width 112 height 64
click at [403, 267] on button "c" at bounding box center [394, 272] width 44 height 44
click at [697, 268] on button "h" at bounding box center [700, 272] width 44 height 44
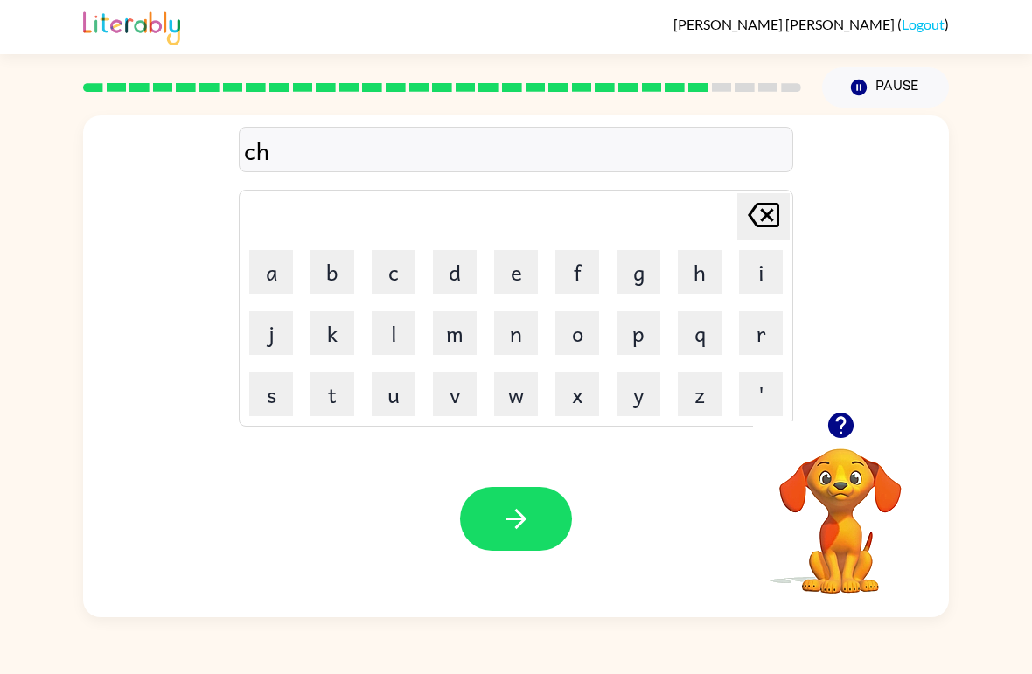
click at [288, 264] on button "a" at bounding box center [271, 272] width 44 height 44
click at [499, 345] on button "n" at bounding box center [516, 333] width 44 height 44
click at [527, 271] on button "e" at bounding box center [516, 272] width 44 height 44
click at [537, 503] on button "button" at bounding box center [516, 519] width 112 height 64
click at [266, 414] on button "s" at bounding box center [271, 395] width 44 height 44
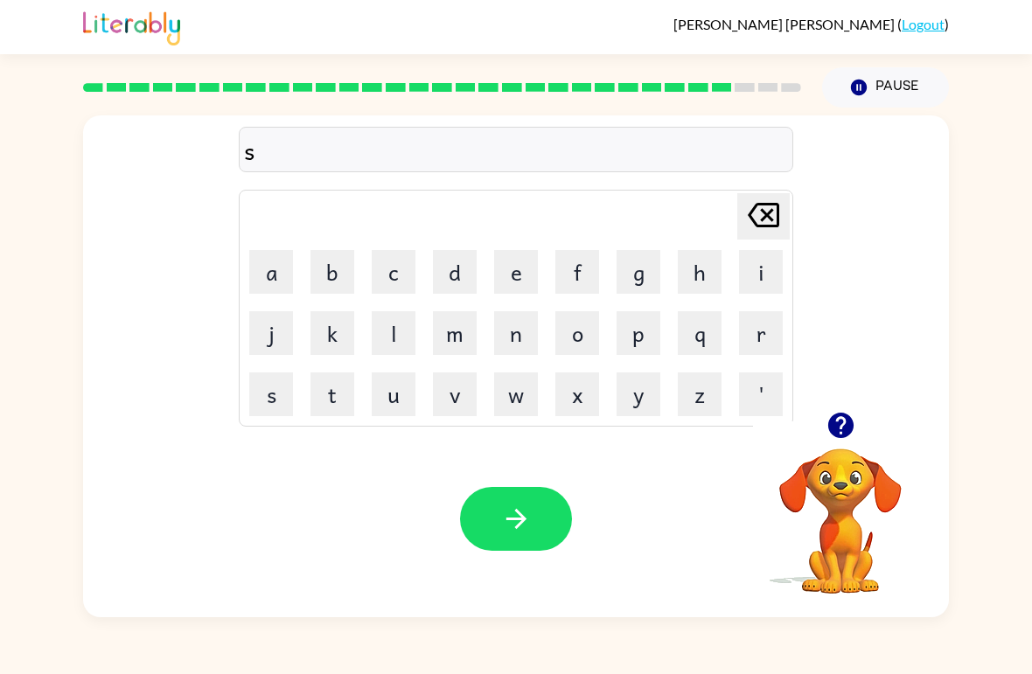
click at [691, 268] on button "h" at bounding box center [700, 272] width 44 height 44
click at [389, 408] on button "u" at bounding box center [394, 395] width 44 height 44
click at [340, 407] on button "t" at bounding box center [332, 395] width 44 height 44
click at [521, 525] on icon "button" at bounding box center [516, 519] width 20 height 20
click at [338, 405] on button "t" at bounding box center [332, 395] width 44 height 44
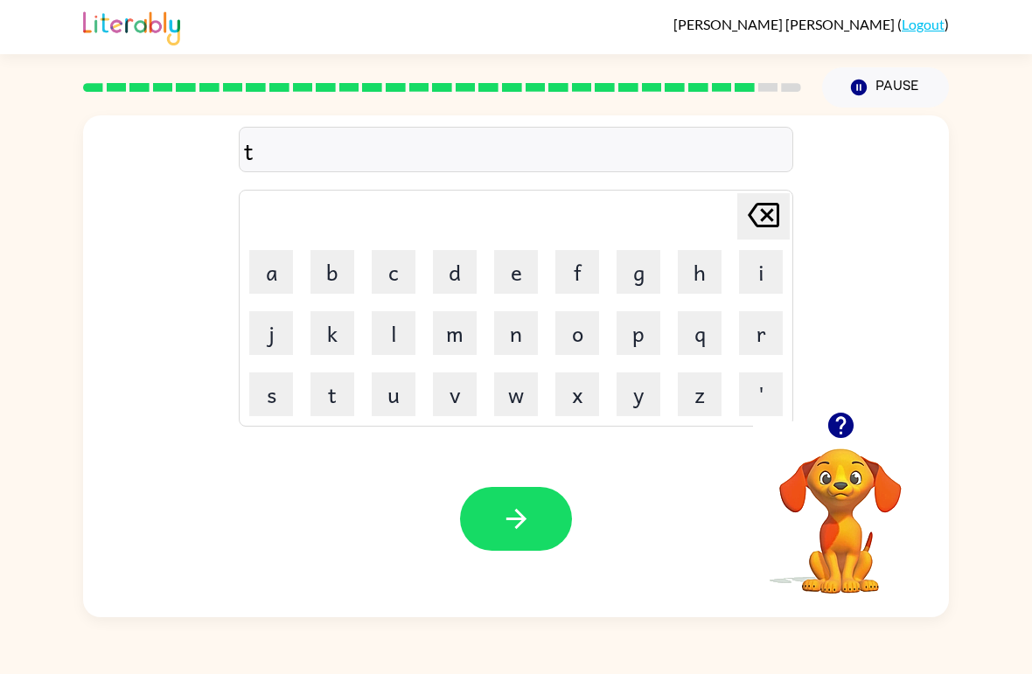
click at [715, 268] on button "h" at bounding box center [700, 272] width 44 height 44
click at [505, 267] on button "e" at bounding box center [516, 272] width 44 height 44
click at [765, 342] on button "r" at bounding box center [761, 333] width 44 height 44
click at [279, 390] on button "s" at bounding box center [271, 395] width 44 height 44
click at [335, 403] on button "t" at bounding box center [332, 395] width 44 height 44
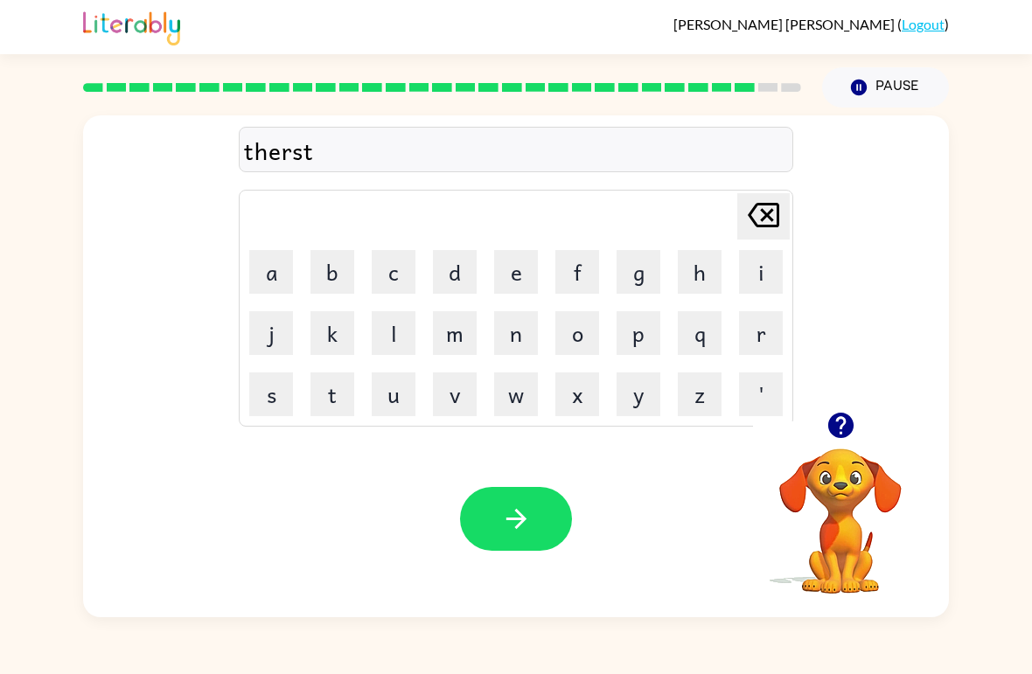
click at [537, 506] on button "button" at bounding box center [516, 519] width 112 height 64
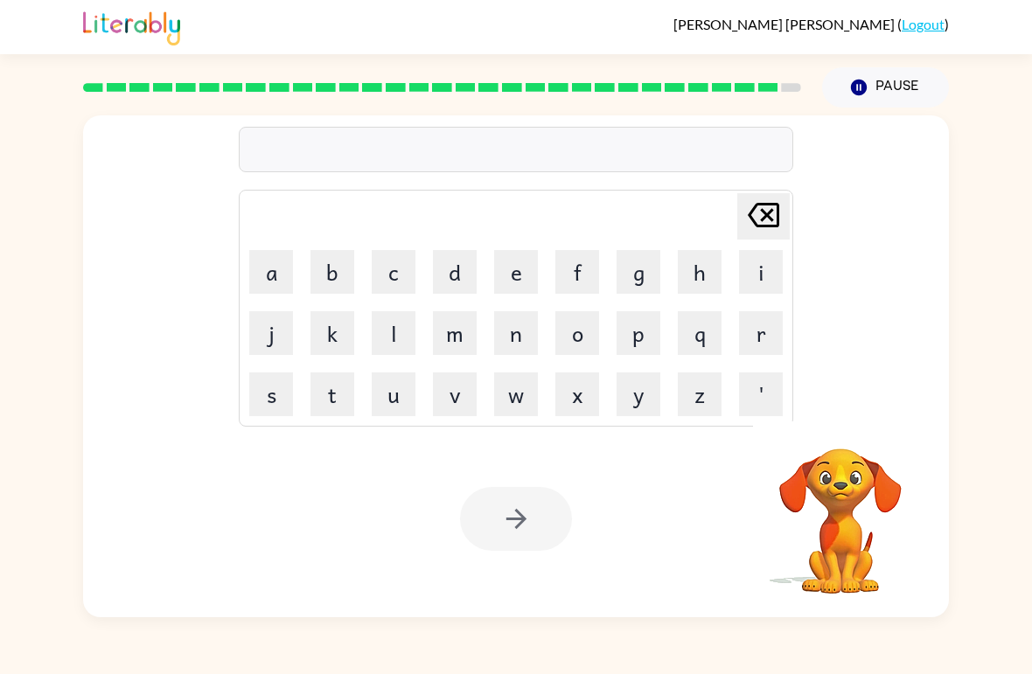
click at [761, 340] on button "r" at bounding box center [761, 333] width 44 height 44
click at [763, 276] on button "i" at bounding box center [761, 272] width 44 height 44
click at [336, 401] on button "t" at bounding box center [332, 395] width 44 height 44
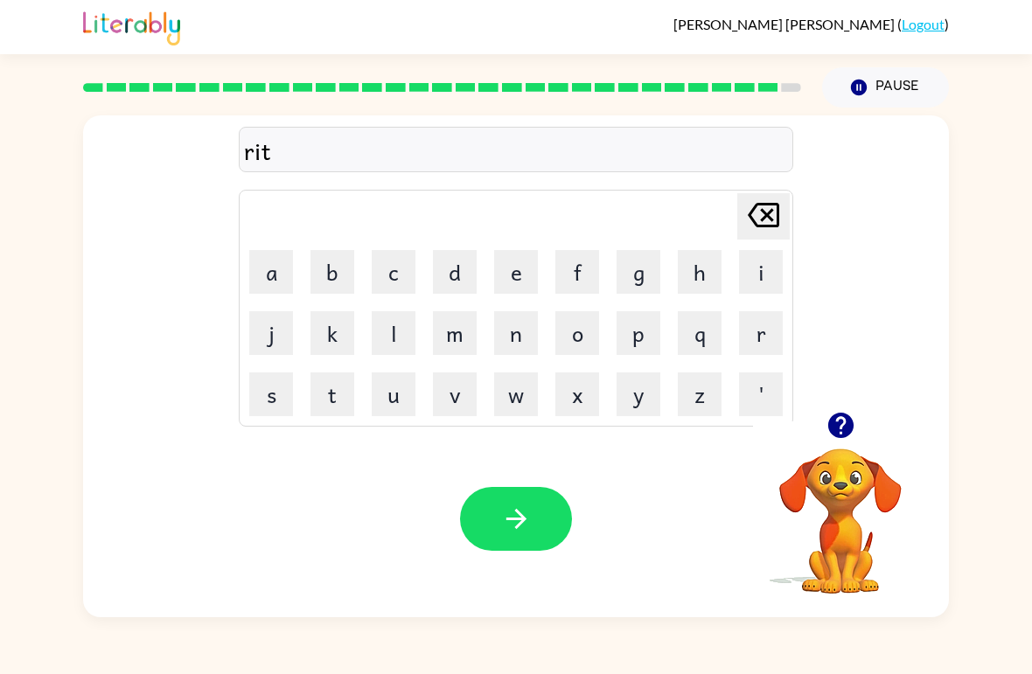
click at [522, 272] on button "e" at bounding box center [516, 272] width 44 height 44
click at [531, 510] on icon "button" at bounding box center [516, 519] width 31 height 31
